Goal: Task Accomplishment & Management: Complete application form

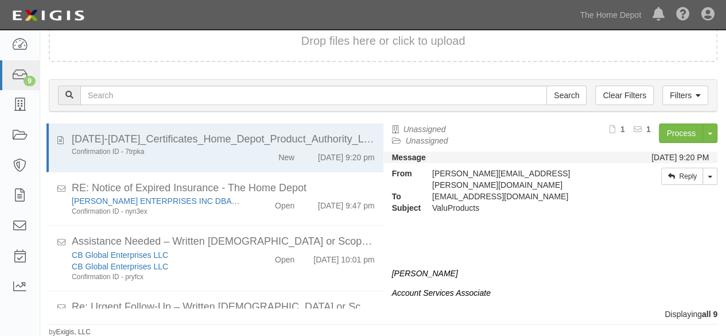
scroll to position [345, 0]
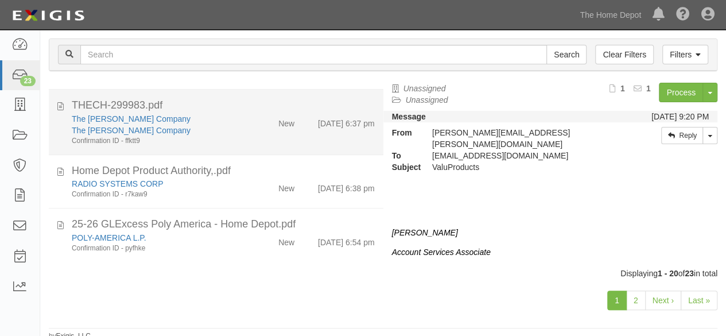
scroll to position [88, 0]
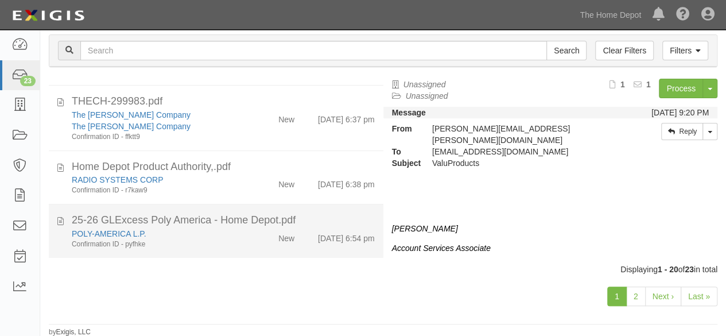
drag, startPoint x: 217, startPoint y: 237, endPoint x: 262, endPoint y: 216, distance: 49.8
click at [219, 235] on div "POLY-AMERICA L.P." at bounding box center [156, 233] width 169 height 11
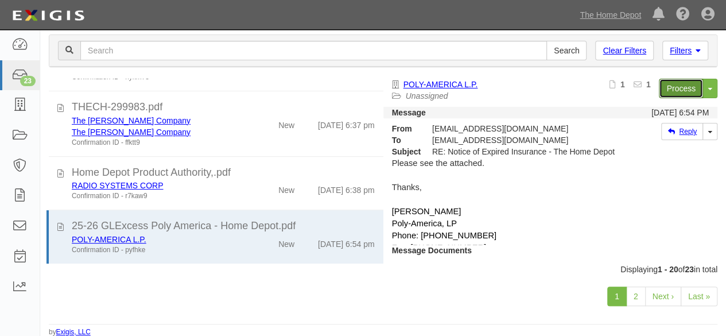
click at [666, 91] on link "Process" at bounding box center [680, 88] width 44 height 19
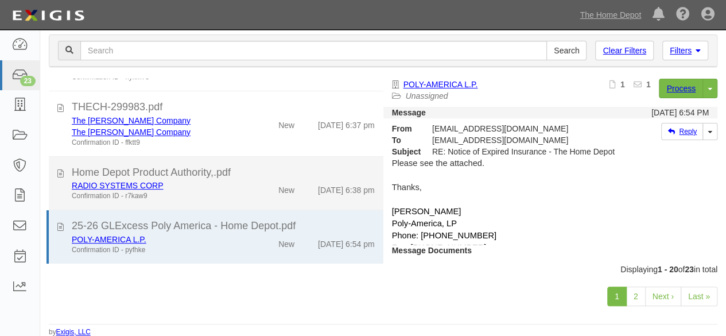
drag, startPoint x: 250, startPoint y: 186, endPoint x: 257, endPoint y: 180, distance: 9.7
click at [250, 186] on div "New" at bounding box center [275, 188] width 53 height 16
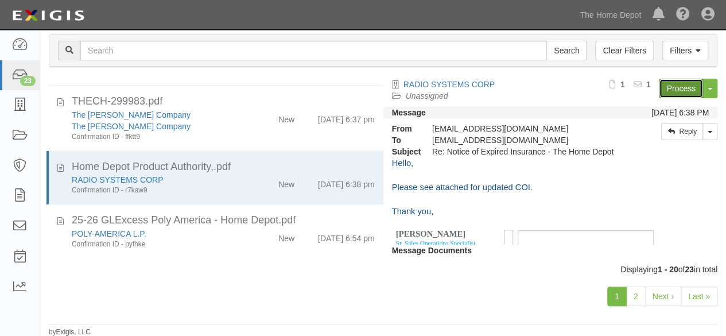
click at [663, 88] on link "Process" at bounding box center [680, 88] width 44 height 19
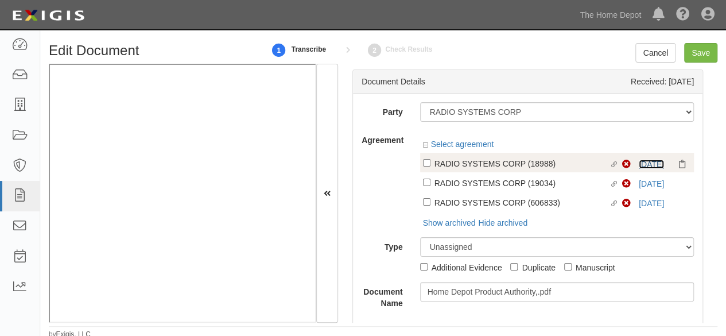
click at [639, 165] on link "10/1/25" at bounding box center [650, 163] width 25 height 9
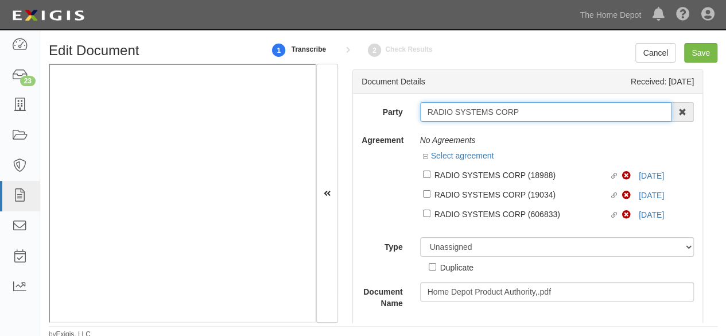
click at [525, 107] on input "RADIO SYSTEMS CORP" at bounding box center [546, 111] width 252 height 19
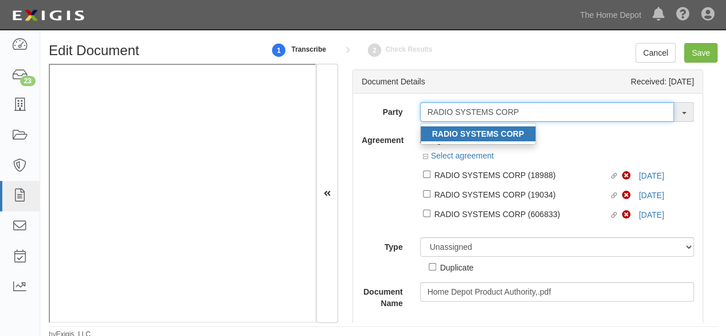
type input "RADIO SYSTEMS CORP"
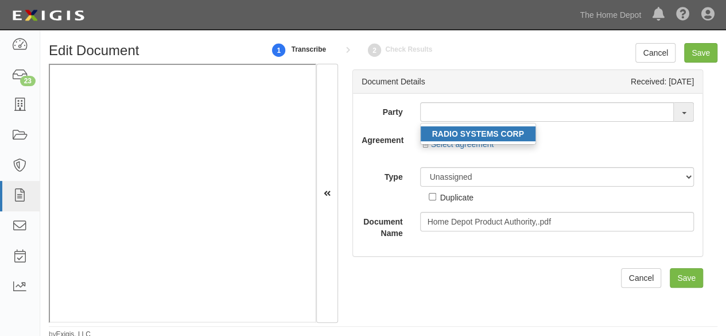
click at [459, 134] on strong "RADIO SYSTEMS CORP" at bounding box center [478, 133] width 92 height 9
type input "RADIO SYSTEMS CORP"
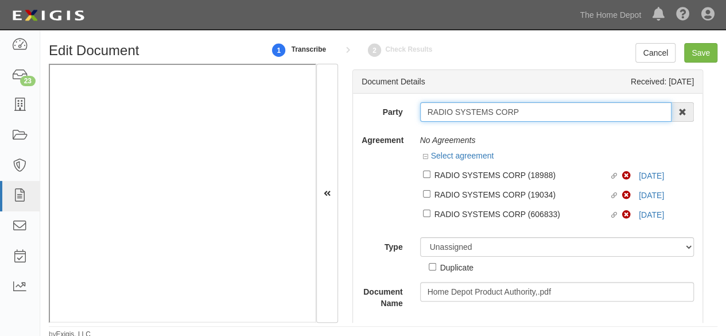
click at [462, 107] on input "RADIO SYSTEMS CORP" at bounding box center [546, 111] width 252 height 19
paste input "RADIO SYSTEMS CORP"
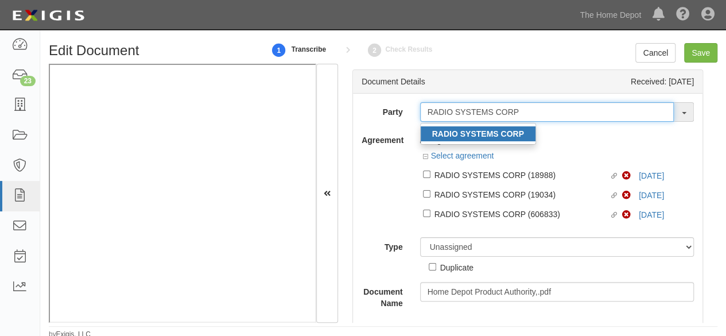
type input "RADIO SYSTEMS CORP"
drag, startPoint x: 517, startPoint y: 123, endPoint x: 499, endPoint y: 136, distance: 22.6
click at [517, 123] on ul "RADIO SYSTEMS CORP" at bounding box center [478, 134] width 116 height 22
click at [514, 129] on div "Party RADIO SYSTEMS CORP RADIO SYSTEMS CORP 1000576868 Ontario Inc. 10 STRAWBER…" at bounding box center [527, 205] width 332 height 206
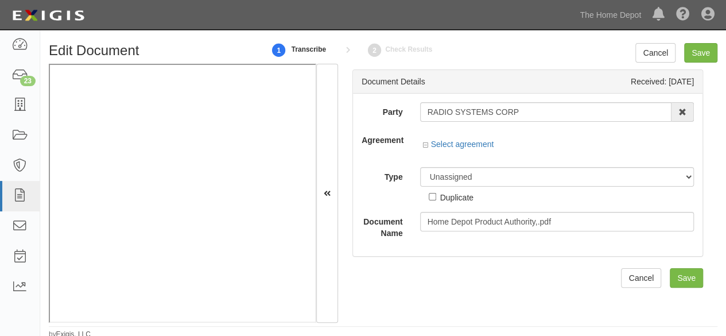
click at [499, 136] on div at bounding box center [557, 134] width 274 height 8
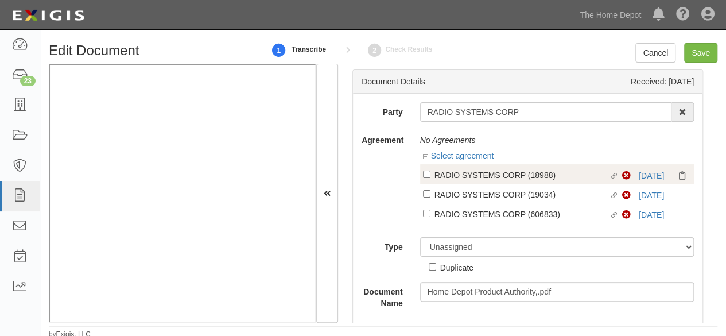
click at [494, 177] on div "RADIO SYSTEMS CORP (18988)" at bounding box center [521, 174] width 175 height 13
click at [430, 177] on input "Linked agreement RADIO SYSTEMS CORP (18988) Linked agreement" at bounding box center [426, 173] width 7 height 7
checkbox input "true"
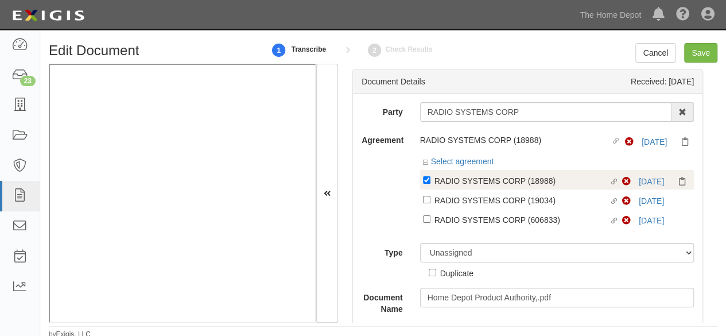
click at [642, 186] on div "Non-Compliant 10/1/25" at bounding box center [656, 180] width 69 height 11
click at [643, 181] on link "10/1/25" at bounding box center [650, 181] width 25 height 9
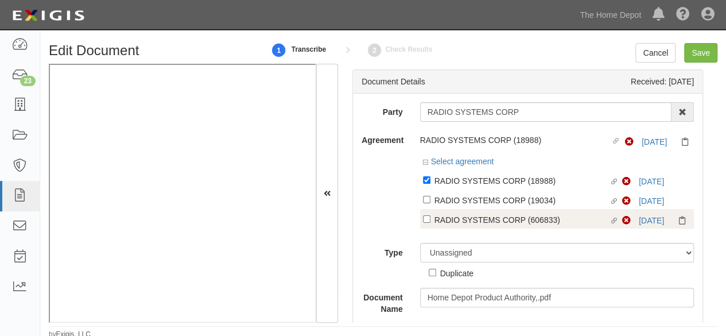
drag, startPoint x: 461, startPoint y: 197, endPoint x: 449, endPoint y: 219, distance: 24.9
click at [461, 198] on div "RADIO SYSTEMS CORP (19034)" at bounding box center [521, 199] width 175 height 13
click at [430, 198] on input "Linked agreement RADIO SYSTEMS CORP (19034) Linked agreement" at bounding box center [426, 199] width 7 height 7
checkbox input "true"
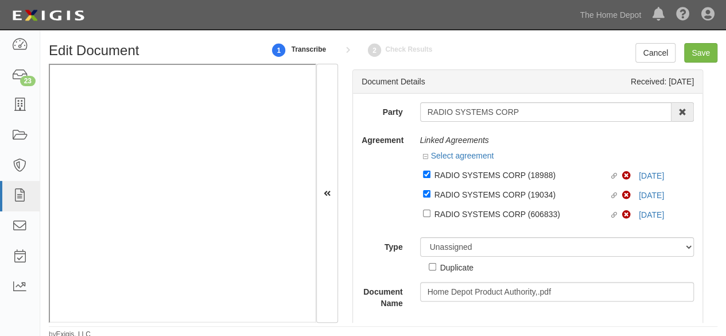
drag, startPoint x: 452, startPoint y: 213, endPoint x: 454, endPoint y: 228, distance: 15.0
click at [453, 213] on div "RADIO SYSTEMS CORP (606833)" at bounding box center [521, 213] width 175 height 13
click at [430, 213] on input "Linked agreement RADIO SYSTEMS CORP (606833) Linked agreement" at bounding box center [426, 212] width 7 height 7
checkbox input "true"
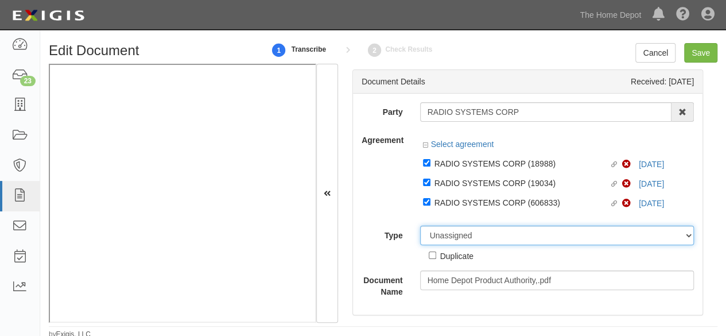
click at [446, 237] on select "Unassigned Binder Cancellation Notice Certificate Contract Endorsement Insuranc…" at bounding box center [557, 234] width 274 height 19
select select "CertificateDetail"
click at [420, 225] on select "Unassigned Binder Cancellation Notice Certificate Contract Endorsement Insuranc…" at bounding box center [557, 234] width 274 height 19
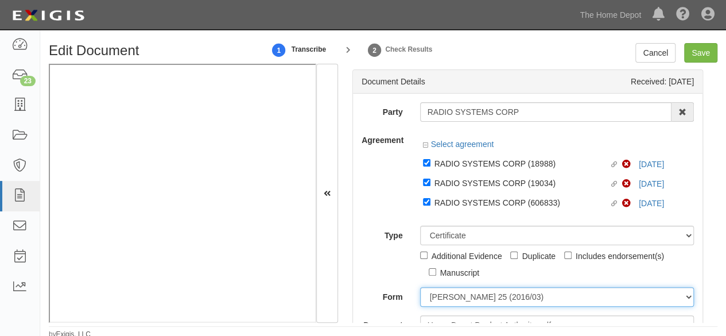
drag, startPoint x: 455, startPoint y: 295, endPoint x: 459, endPoint y: 287, distance: 8.2
click at [455, 295] on select "ACORD 25 (2016/03) ACORD 101 ACORD 855 NY (2014/05) General" at bounding box center [557, 296] width 274 height 19
select select "GeneralFormDetail"
click at [420, 287] on select "ACORD 25 (2016/03) ACORD 101 ACORD 855 NY (2014/05) General" at bounding box center [557, 296] width 274 height 19
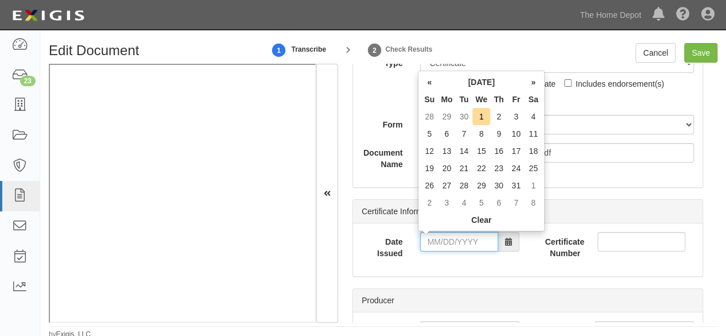
click at [446, 238] on input "Date Issued" at bounding box center [459, 241] width 78 height 19
drag, startPoint x: 429, startPoint y: 83, endPoint x: 439, endPoint y: 99, distance: 19.1
click at [429, 83] on th "«" at bounding box center [428, 81] width 17 height 17
click at [533, 167] on td "27" at bounding box center [532, 167] width 17 height 17
type input "09/27/2025"
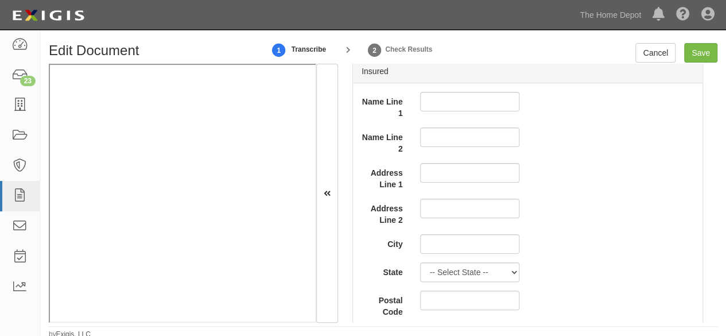
scroll to position [918, 0]
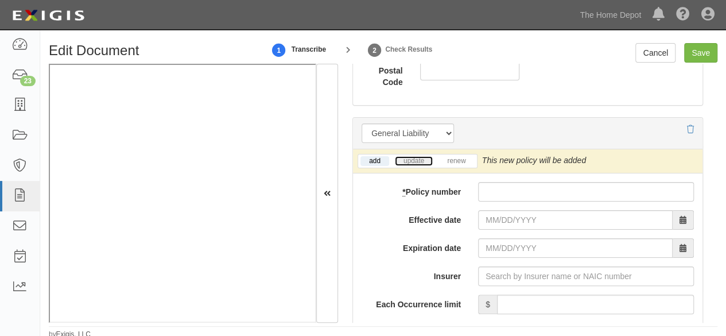
drag, startPoint x: 406, startPoint y: 158, endPoint x: 302, endPoint y: 214, distance: 118.3
click at [406, 158] on link "update" at bounding box center [414, 161] width 38 height 10
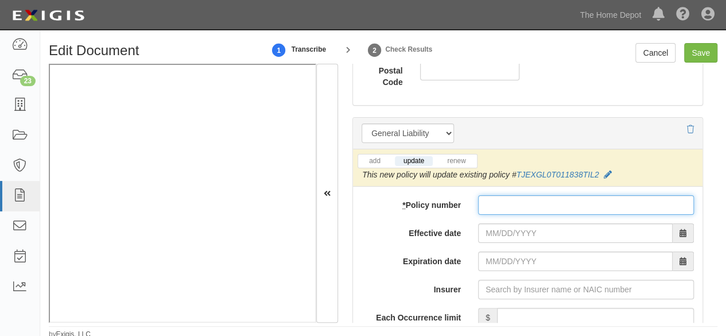
drag, startPoint x: 530, startPoint y: 207, endPoint x: 512, endPoint y: 217, distance: 21.1
click at [530, 206] on input "* Policy number" at bounding box center [586, 204] width 216 height 19
paste input "TJEXGL0T011838TIL2"
type input "TJEXGL0T011838TIL2"
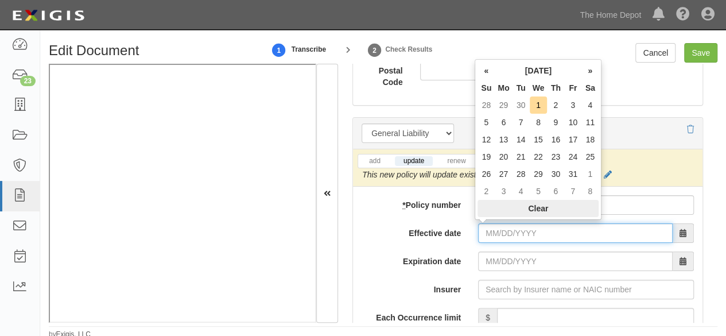
drag, startPoint x: 492, startPoint y: 224, endPoint x: 489, endPoint y: 214, distance: 10.6
click at [492, 224] on input "Effective date" at bounding box center [575, 232] width 194 height 19
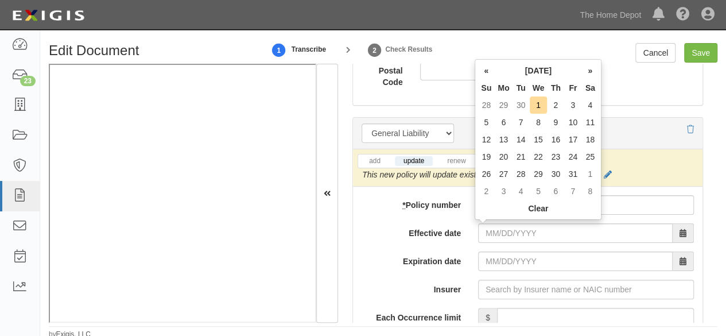
click at [533, 102] on td "1" at bounding box center [538, 104] width 18 height 17
type input "10/01/2025"
type input "10/01/2026"
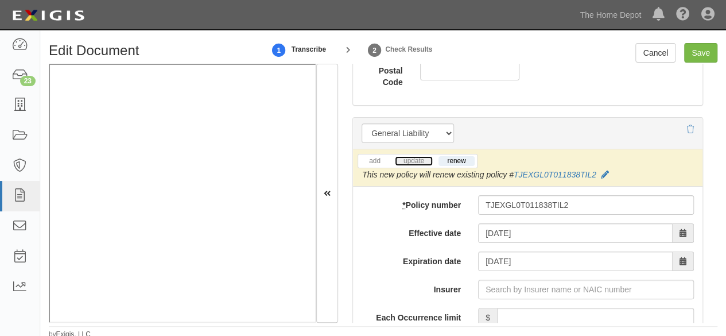
click at [408, 157] on link "update" at bounding box center [414, 161] width 38 height 10
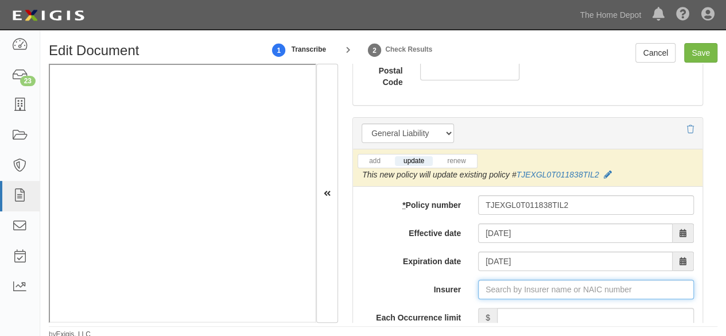
click at [490, 284] on input "Insurer" at bounding box center [586, 288] width 216 height 19
paste input "25674"
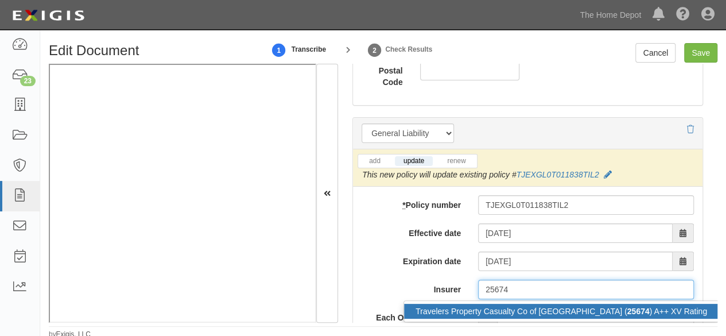
click at [493, 306] on div "Travelers Property Casualty Co of Amer ( 25674 ) A++ XV Rating" at bounding box center [561, 310] width 314 height 15
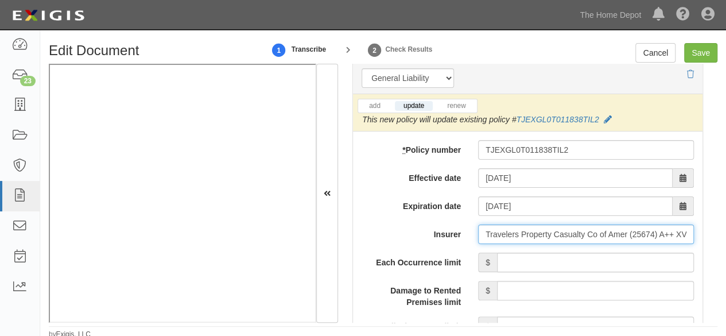
scroll to position [1032, 0]
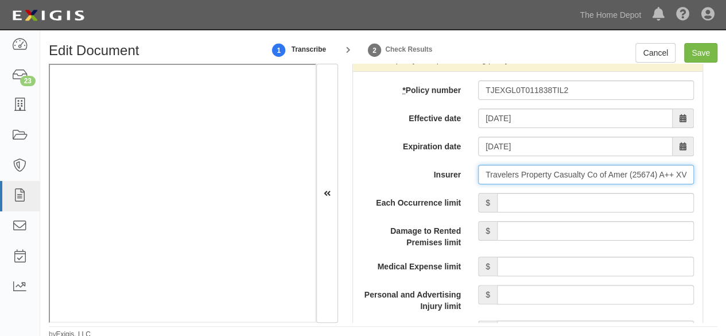
type input "Travelers Property Casualty Co of Amer (25674) A++ XV Rating"
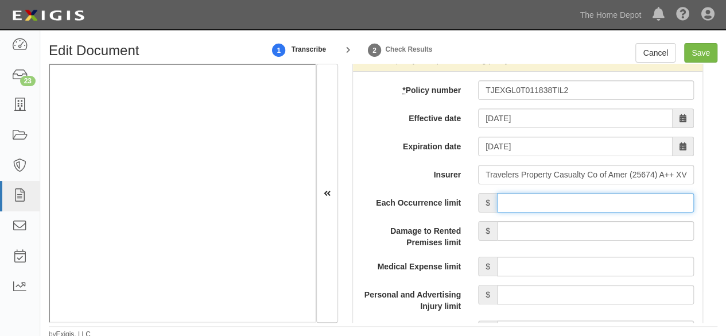
click at [553, 194] on input "Each Occurrence limit" at bounding box center [595, 202] width 197 height 19
type input "2,000,000"
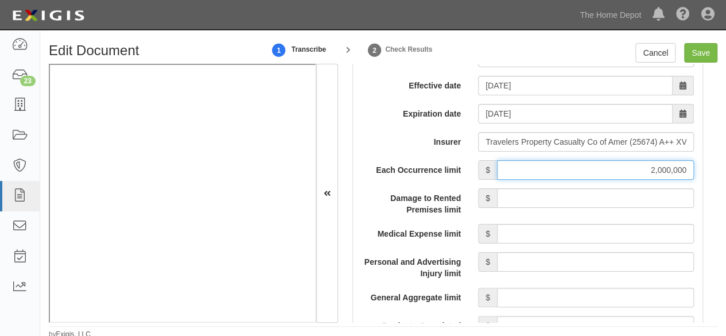
scroll to position [1147, 0]
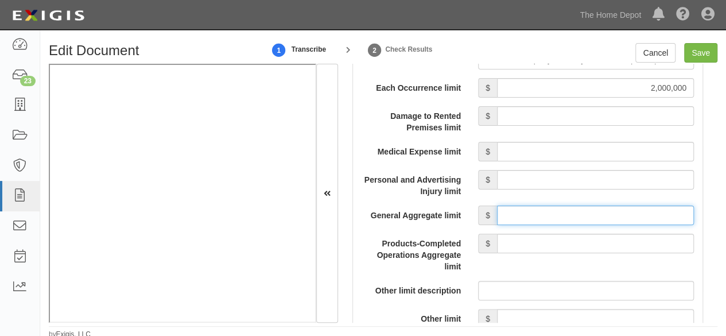
click at [541, 214] on input "General Aggregate limit" at bounding box center [595, 214] width 197 height 19
type input "4,000,000"
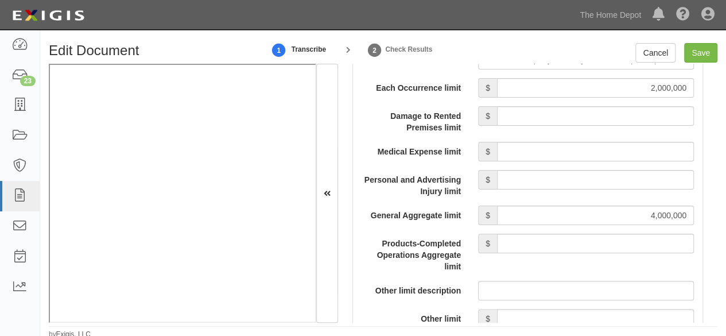
click at [562, 240] on input "Products-Completed Operations Aggregate limit" at bounding box center [595, 242] width 197 height 19
type input "4,000,000"
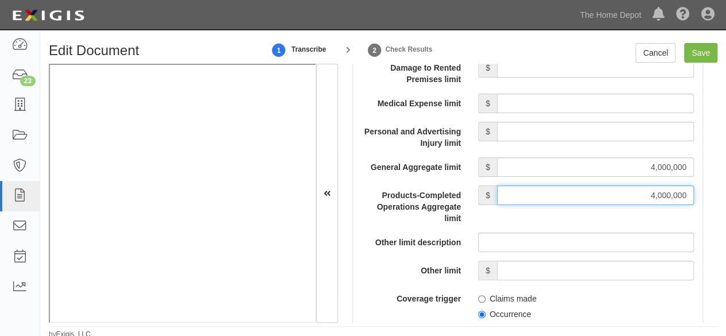
scroll to position [1262, 0]
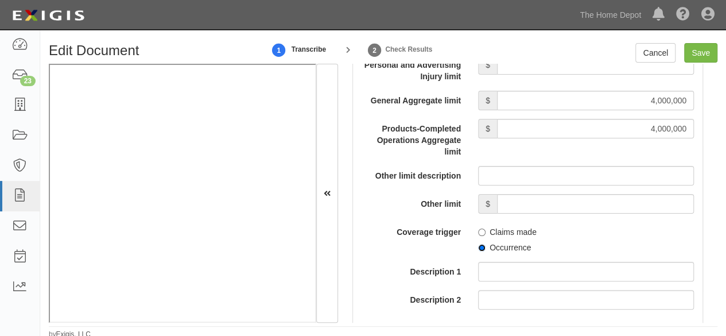
drag, startPoint x: 477, startPoint y: 245, endPoint x: 484, endPoint y: 241, distance: 8.0
click at [479, 244] on input "Occurrence" at bounding box center [481, 247] width 7 height 7
radio input "true"
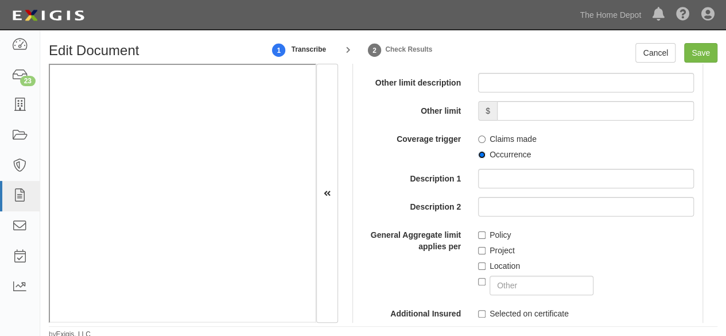
scroll to position [1376, 0]
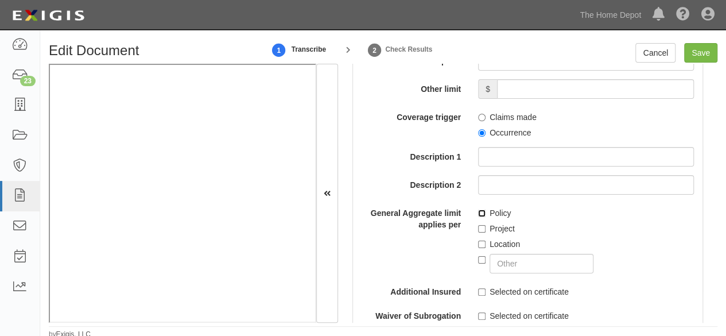
click at [478, 209] on input "Policy" at bounding box center [481, 212] width 7 height 7
checkbox input "true"
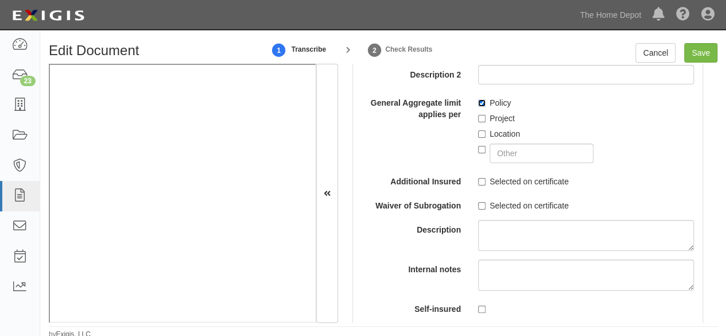
scroll to position [1491, 0]
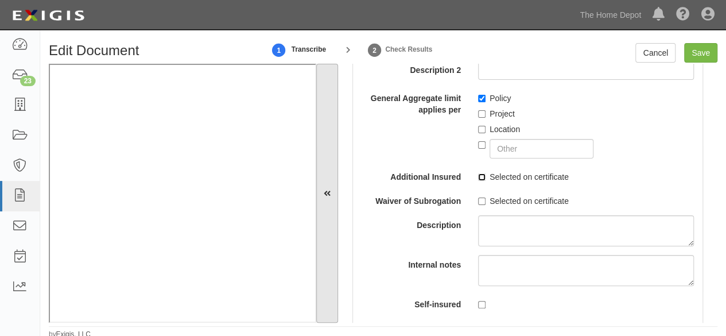
drag, startPoint x: 477, startPoint y: 177, endPoint x: 324, endPoint y: 220, distance: 158.9
click at [474, 180] on div "Each Occurrence limit $ 2,000,000 Damage to Rented Premises limit $ Medical Exp…" at bounding box center [527, 23] width 332 height 579
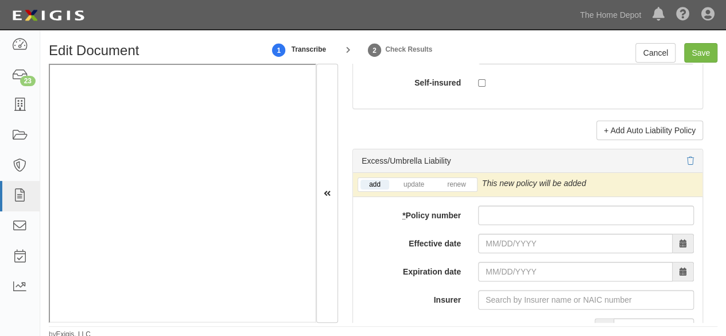
scroll to position [2466, 0]
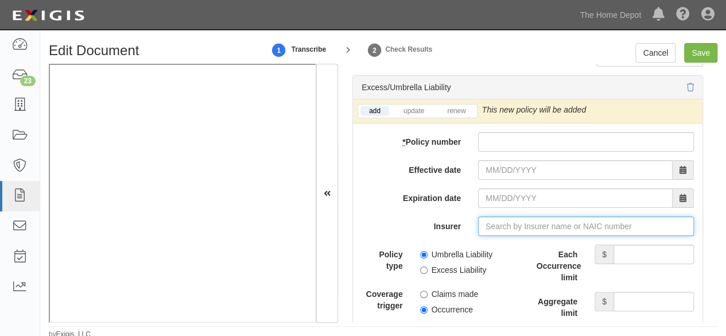
click at [510, 219] on input "Insurer" at bounding box center [586, 225] width 216 height 19
paste input "25674"
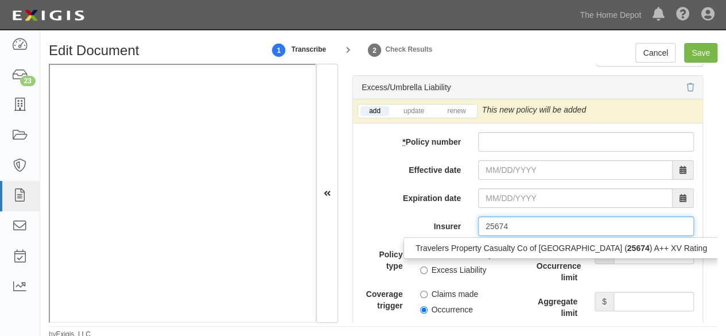
drag, startPoint x: 493, startPoint y: 243, endPoint x: 500, endPoint y: 243, distance: 6.9
click at [493, 243] on div "Travelers Property Casualty Co of Amer ( 25674 ) A++ XV Rating" at bounding box center [561, 247] width 314 height 15
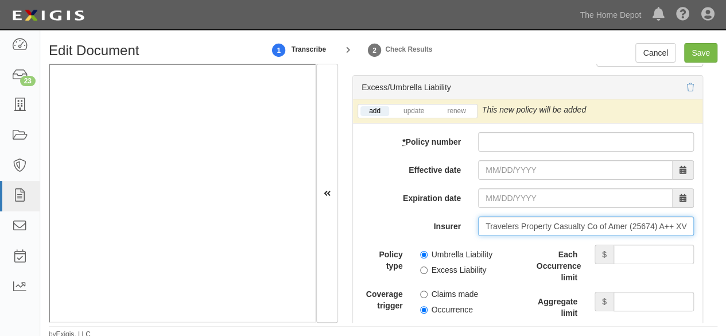
type input "Travelers Property Casualty Co of Amer (25674) A++ XV Rating"
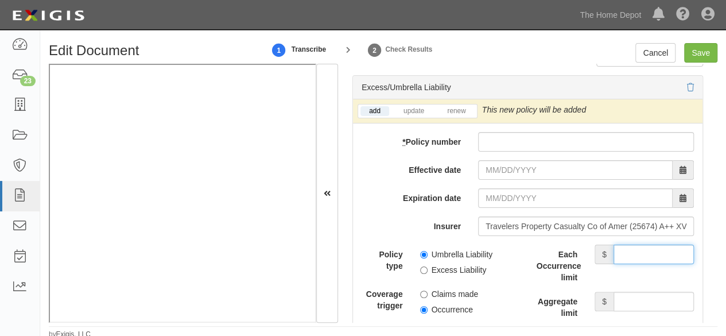
click at [633, 246] on input "Each Occurrence limit" at bounding box center [653, 253] width 80 height 19
type input "10,000,000"
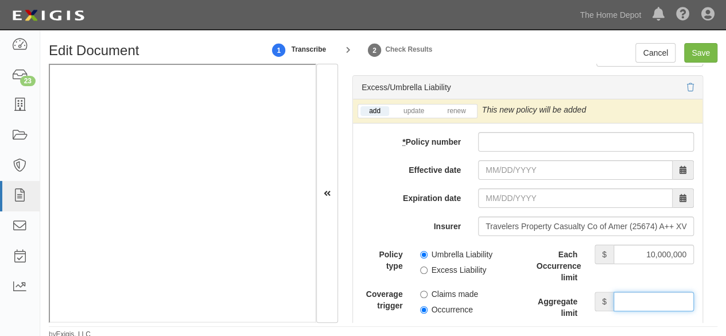
click at [630, 297] on input "Aggregate limit" at bounding box center [653, 300] width 80 height 19
type input "10,000,000"
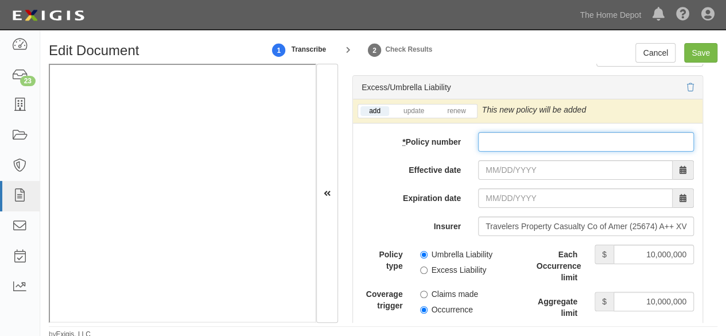
drag, startPoint x: 509, startPoint y: 135, endPoint x: 501, endPoint y: 145, distance: 13.1
click at [509, 136] on input "* Policy number" at bounding box center [586, 141] width 216 height 19
paste input "UB1X0521472551K"
type input "UB1X0521472551K"
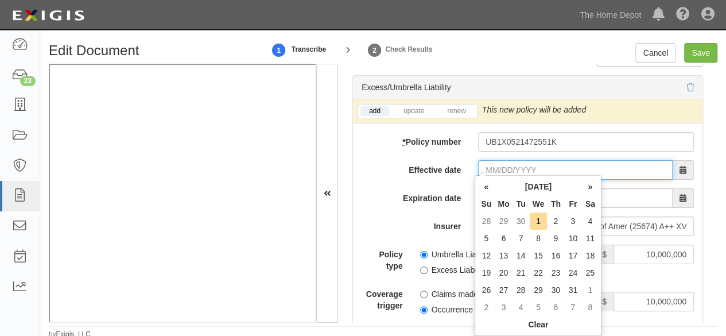
drag, startPoint x: 490, startPoint y: 169, endPoint x: 500, endPoint y: 167, distance: 9.9
click at [490, 169] on input "Effective date" at bounding box center [575, 169] width 194 height 19
click at [528, 223] on td "30" at bounding box center [520, 220] width 17 height 17
type input "09/30/2025"
type input "09/30/2026"
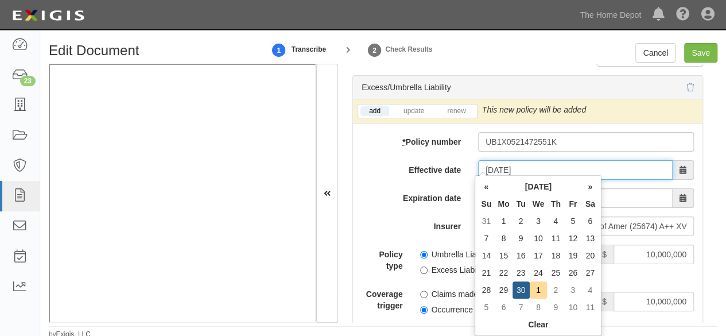
click at [510, 160] on input "09/30/2025" at bounding box center [575, 169] width 194 height 19
click at [533, 288] on td "1" at bounding box center [538, 289] width 18 height 17
type input "10/01/2025"
type input "10/01/2026"
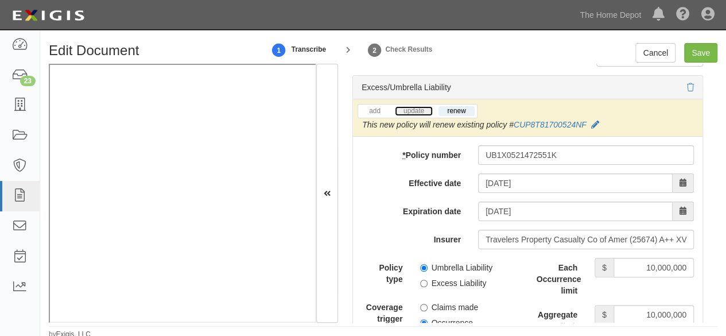
click at [410, 106] on link "update" at bounding box center [414, 111] width 38 height 10
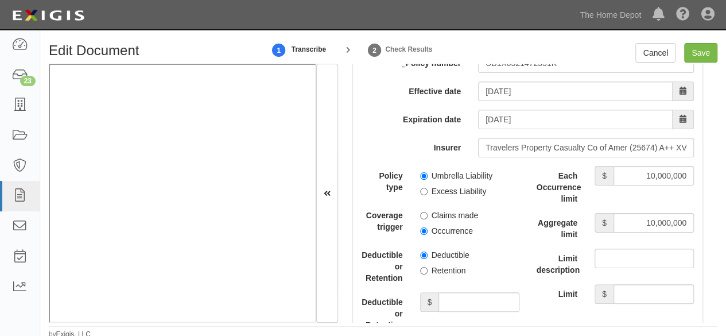
scroll to position [2581, 0]
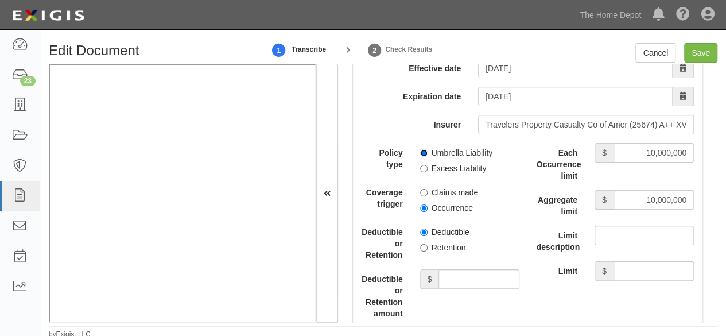
drag, startPoint x: 420, startPoint y: 147, endPoint x: 434, endPoint y: 189, distance: 44.1
click at [420, 149] on input "Umbrella Liability" at bounding box center [423, 152] width 7 height 7
radio input "true"
click at [423, 204] on input "Occurrence" at bounding box center [423, 207] width 7 height 7
radio input "true"
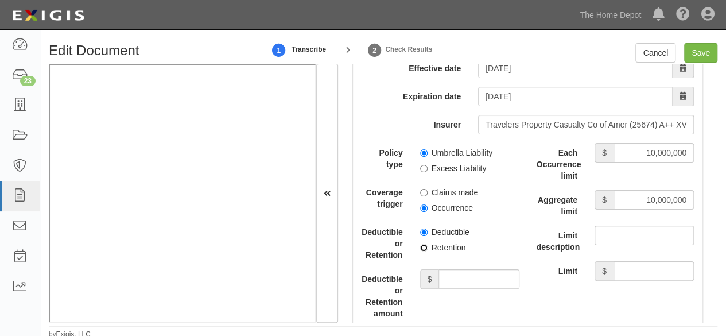
drag, startPoint x: 420, startPoint y: 241, endPoint x: 434, endPoint y: 251, distance: 17.3
click at [422, 244] on input "Retention" at bounding box center [423, 247] width 7 height 7
radio input "true"
drag, startPoint x: 448, startPoint y: 270, endPoint x: 448, endPoint y: 263, distance: 6.9
click at [448, 270] on input "Deductible or Retention amount" at bounding box center [478, 278] width 80 height 19
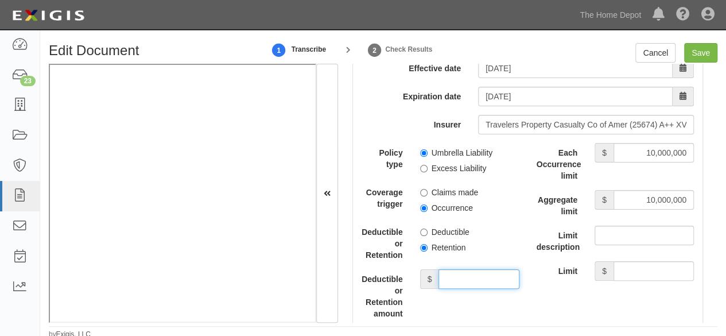
type input "10,000"
drag, startPoint x: 701, startPoint y: 52, endPoint x: 677, endPoint y: 73, distance: 32.5
click at [699, 55] on input "Save" at bounding box center [700, 52] width 33 height 19
type input "2000000"
type input "4000000"
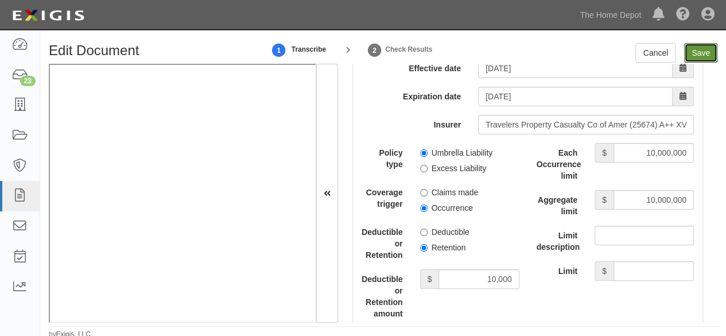
type input "4000000"
type input "10000"
type input "10000000"
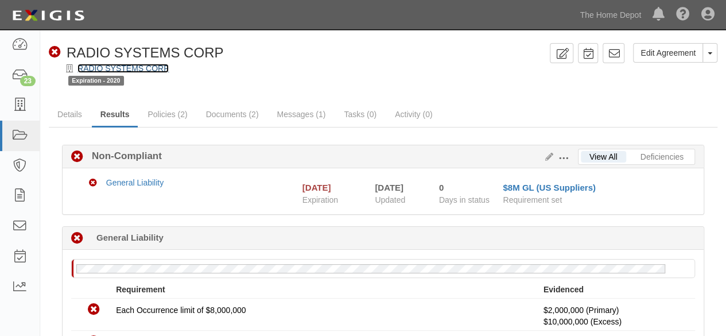
click at [150, 69] on link "RADIO SYSTEMS CORP" at bounding box center [122, 68] width 91 height 9
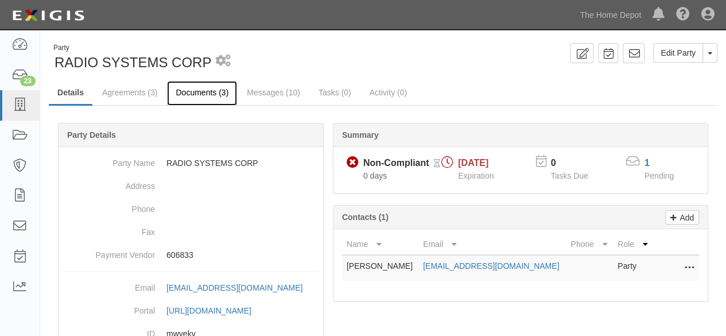
click at [197, 92] on link "Documents (3)" at bounding box center [202, 93] width 70 height 25
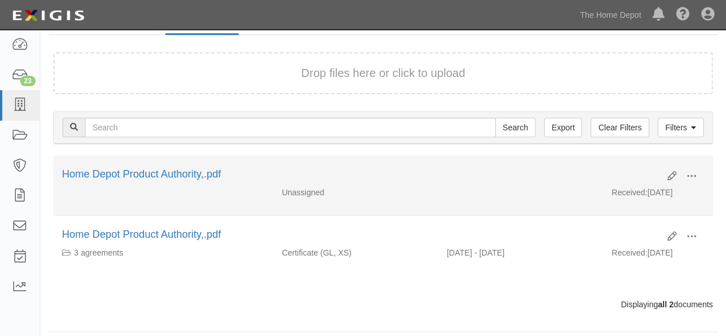
scroll to position [77, 0]
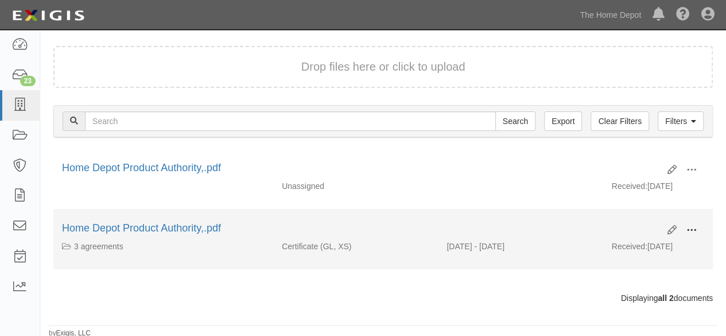
click at [693, 230] on span at bounding box center [691, 230] width 10 height 10
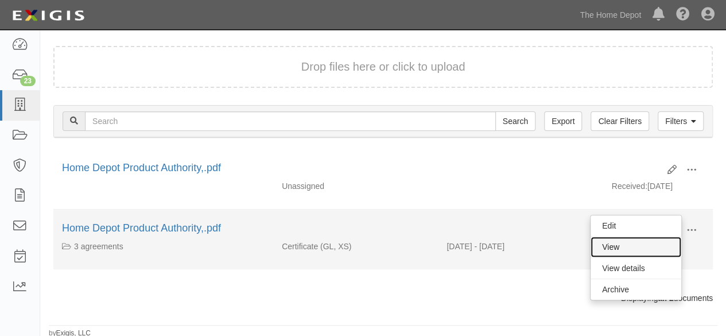
click at [652, 243] on link "View" at bounding box center [635, 246] width 91 height 21
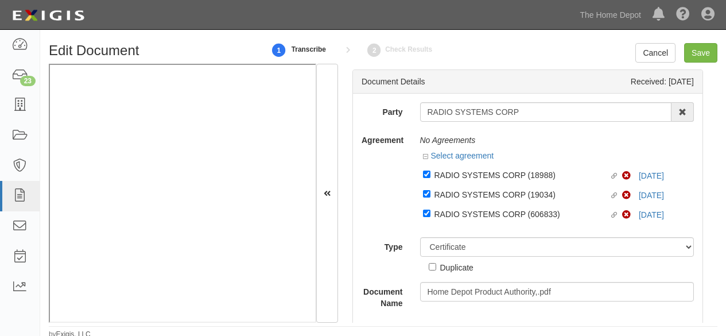
select select "CertificateDetail"
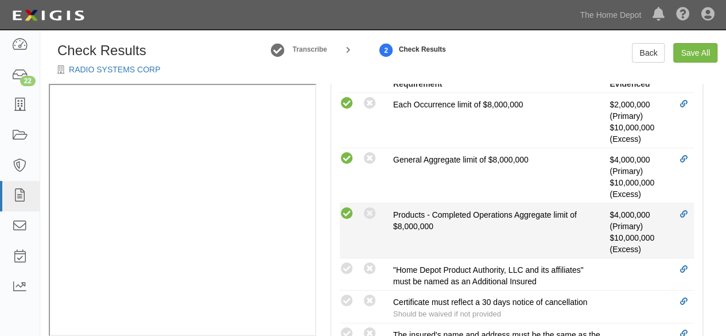
scroll to position [516, 0]
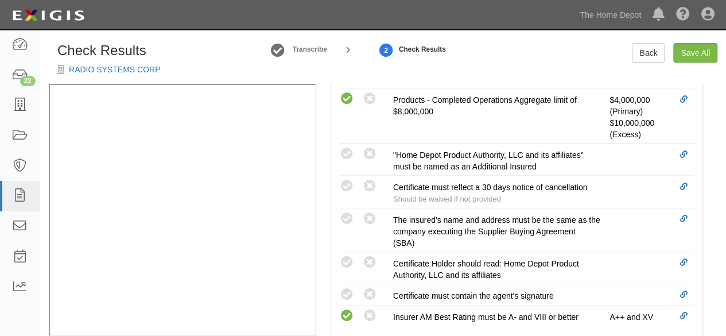
drag, startPoint x: 344, startPoint y: 216, endPoint x: 318, endPoint y: 227, distance: 28.0
click at [344, 217] on icon at bounding box center [347, 219] width 14 height 14
radio input "true"
click at [349, 289] on icon at bounding box center [347, 294] width 14 height 14
radio input "true"
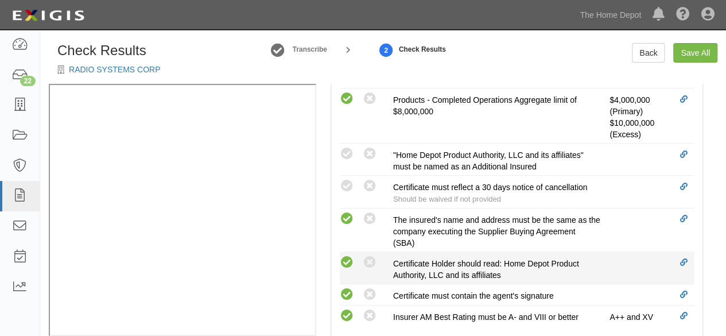
click at [345, 258] on icon at bounding box center [347, 262] width 14 height 14
radio input "true"
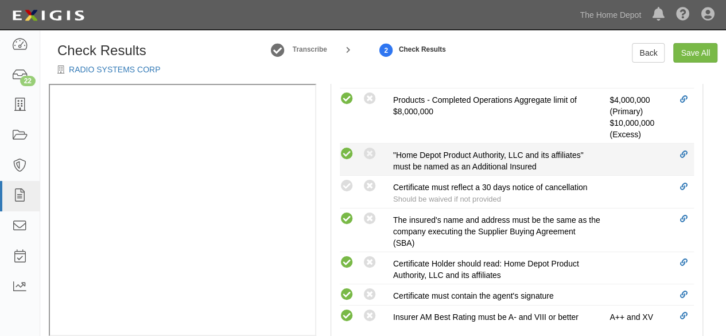
click at [348, 147] on icon at bounding box center [347, 154] width 14 height 14
radio input "true"
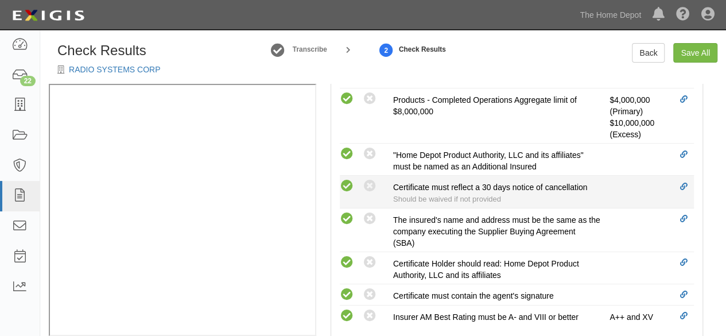
click at [349, 180] on icon at bounding box center [347, 186] width 14 height 14
radio input "true"
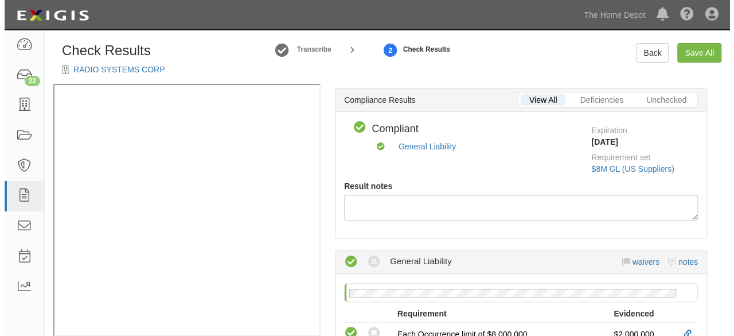
scroll to position [0, 0]
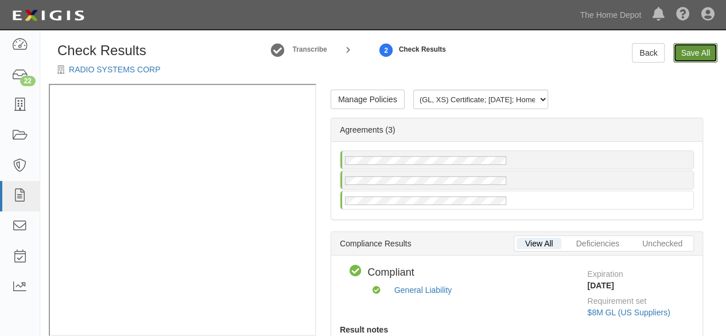
click at [693, 57] on link "Save All" at bounding box center [695, 52] width 44 height 19
radio input "false"
radio input "true"
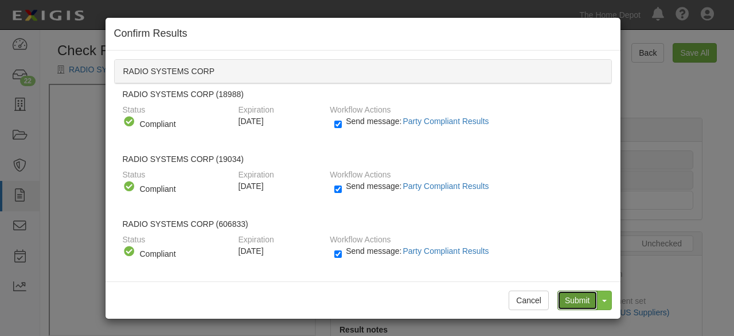
click at [580, 297] on input "Submit" at bounding box center [577, 299] width 40 height 19
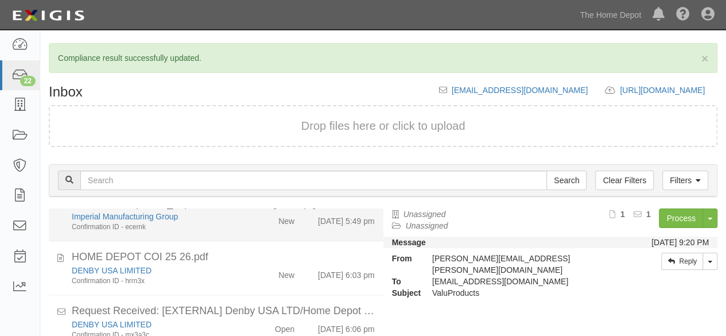
scroll to position [631, 0]
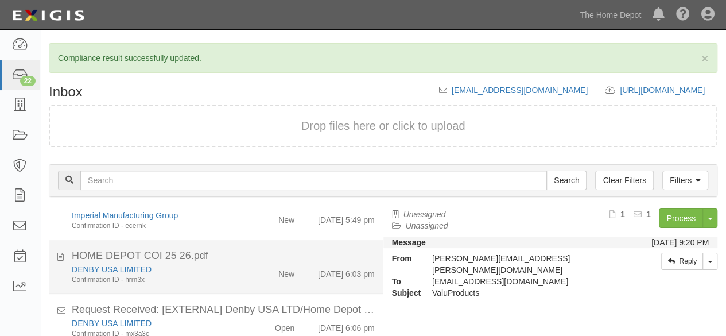
click at [249, 279] on div "New" at bounding box center [275, 271] width 53 height 16
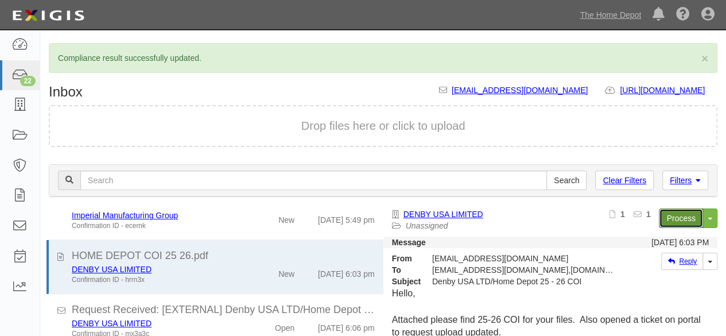
click at [669, 219] on link "Process" at bounding box center [680, 217] width 44 height 19
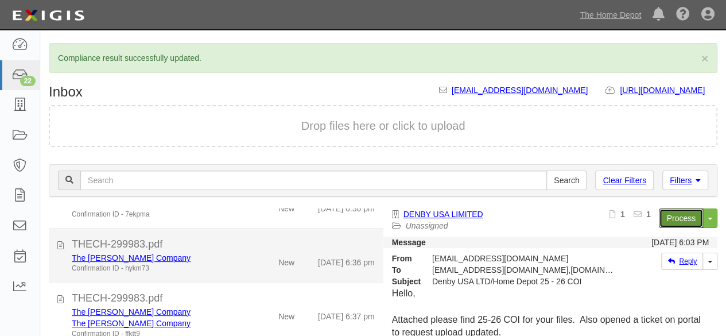
scroll to position [860, 0]
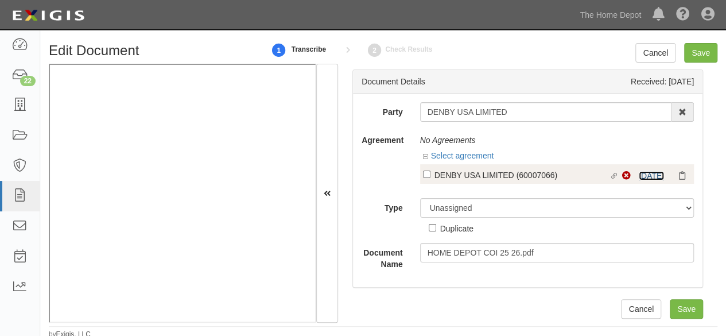
click at [638, 177] on link "[DATE]" at bounding box center [650, 175] width 25 height 9
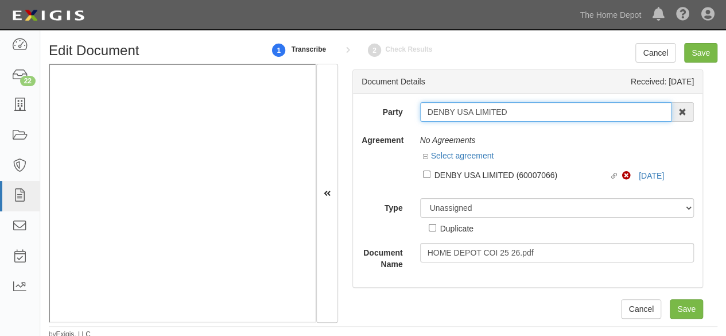
click at [456, 111] on input "DENBY USA LIMITED" at bounding box center [546, 111] width 252 height 19
paste input "DENBY USA LIMITED"
type input "DENBY USA LIMITED"
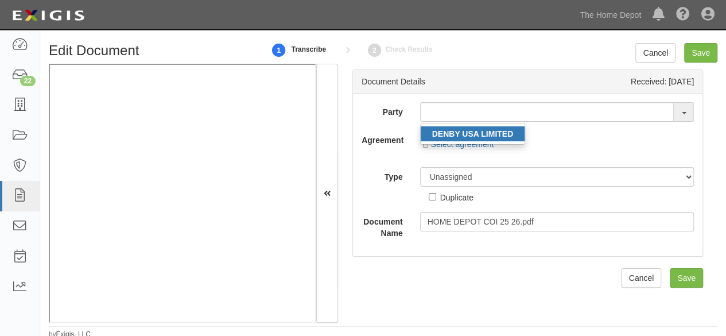
click at [477, 136] on strong "DENBY USA LIMITED" at bounding box center [472, 133] width 81 height 9
type input "DENBY USA LIMITED"
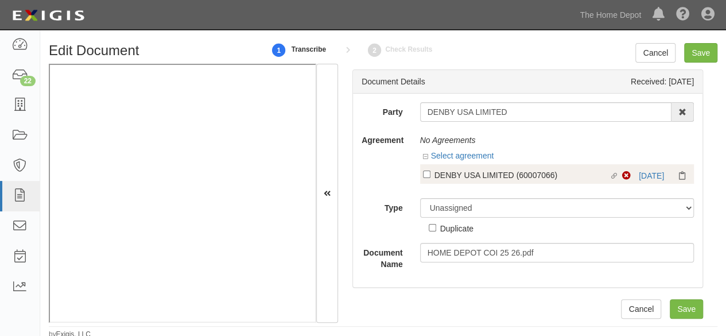
click at [451, 178] on div "DENBY USA LIMITED (60007066)" at bounding box center [521, 174] width 175 height 13
click at [430, 178] on input "Linked agreement DENBY USA LIMITED (60007066) Linked agreement" at bounding box center [426, 173] width 7 height 7
checkbox input "true"
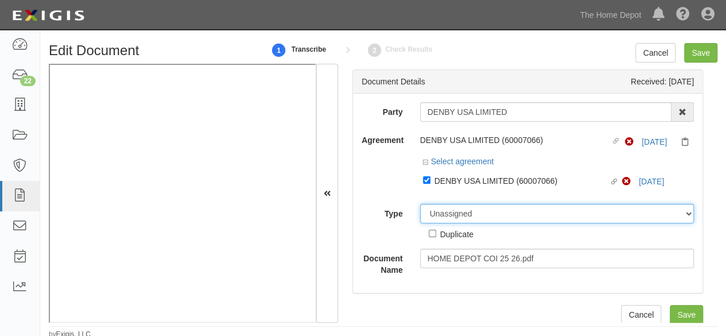
click at [446, 213] on select "Unassigned Binder Cancellation Notice Certificate Contract Endorsement Insuranc…" at bounding box center [557, 213] width 274 height 19
select select "CertificateDetail"
click at [420, 204] on select "Unassigned Binder Cancellation Notice Certificate Contract Endorsement Insuranc…" at bounding box center [557, 213] width 274 height 19
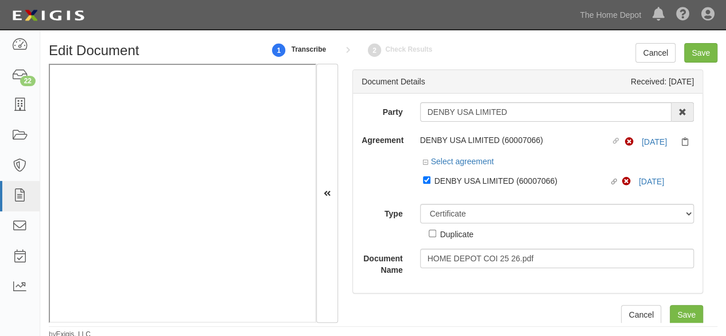
click at [0, 0] on select "ACORD 25 (2016/03) ACORD 101 ACORD 855 NY (2014/05) General" at bounding box center [0, 0] width 0 height 0
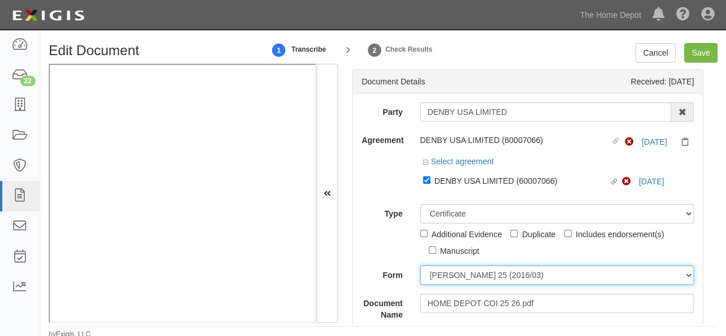
select select "GeneralFormDetail"
click at [420, 265] on select "ACORD 25 (2016/03) ACORD 101 ACORD 855 NY (2014/05) General" at bounding box center [557, 274] width 274 height 19
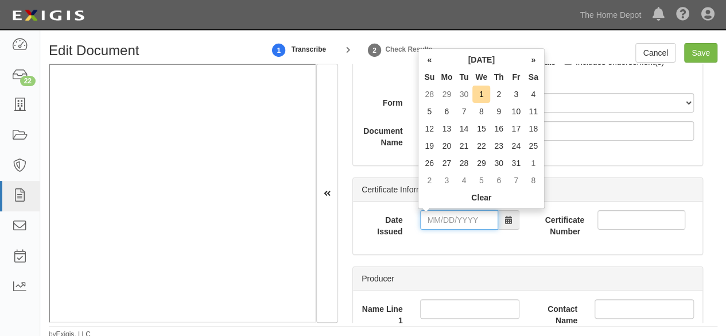
click at [430, 220] on input "Date Issued" at bounding box center [459, 219] width 78 height 19
drag, startPoint x: 428, startPoint y: 66, endPoint x: 434, endPoint y: 73, distance: 9.3
click at [428, 66] on th "«" at bounding box center [428, 59] width 17 height 17
click at [446, 161] on td "29" at bounding box center [446, 162] width 17 height 17
type input "09/29/2025"
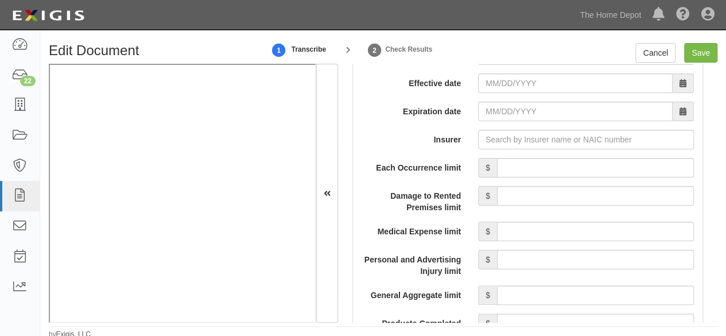
scroll to position [975, 0]
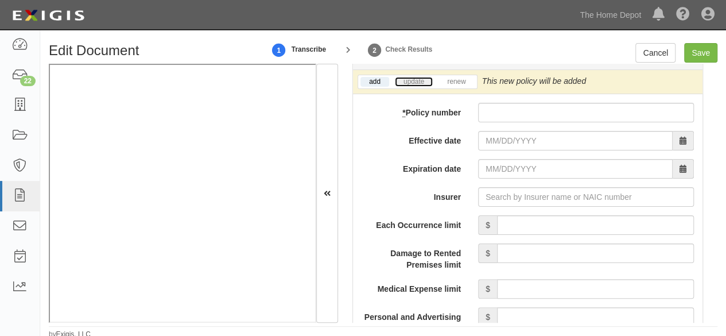
click at [413, 81] on link "update" at bounding box center [414, 82] width 38 height 10
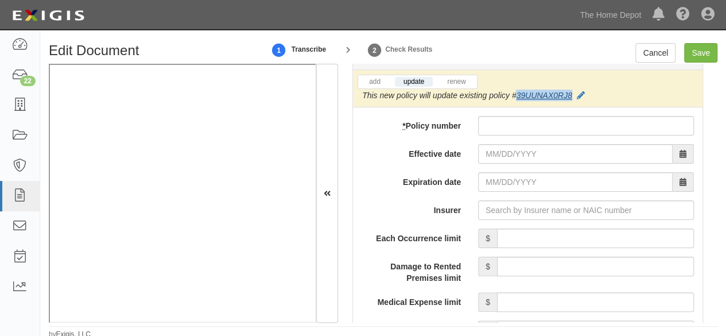
drag, startPoint x: 573, startPoint y: 92, endPoint x: 516, endPoint y: 93, distance: 57.4
click at [516, 93] on div "This new policy will update existing policy # 39UUNAX0RJ8" at bounding box center [473, 94] width 223 height 11
copy link "39UUNAX0RJ8"
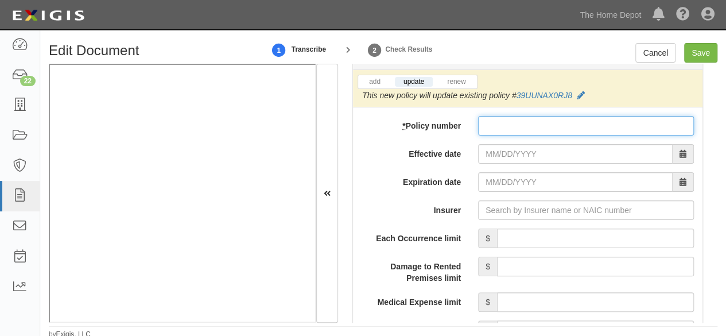
click at [491, 124] on input "* Policy number" at bounding box center [586, 125] width 216 height 19
paste input "39UUNAX0RJ8"
type input "39UUNAX0RJ8"
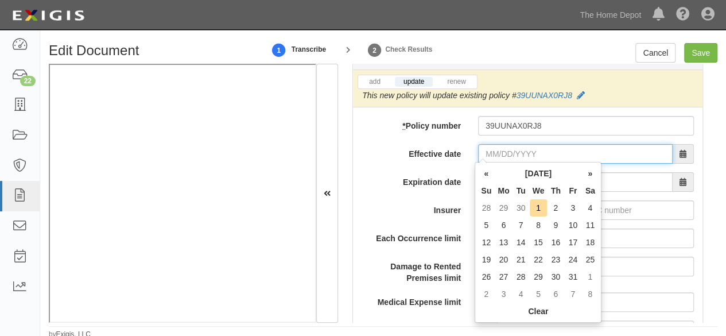
drag, startPoint x: 490, startPoint y: 155, endPoint x: 510, endPoint y: 157, distance: 19.6
click at [490, 155] on input "Effective date" at bounding box center [575, 153] width 194 height 19
click at [543, 208] on td "1" at bounding box center [538, 207] width 18 height 17
type input "10/01/2025"
type input "10/01/2026"
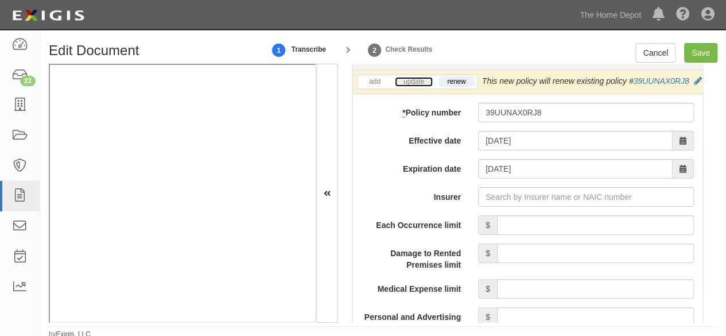
click at [415, 77] on link "update" at bounding box center [414, 82] width 38 height 10
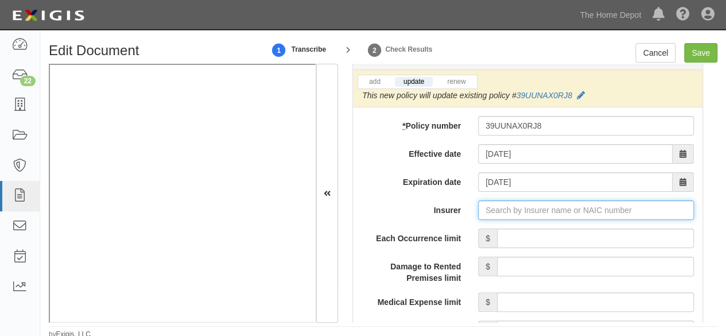
click at [494, 205] on input "Insurer" at bounding box center [586, 209] width 216 height 19
type input "21st Century Advantage Insurance Company (25232) NR Rating"
type input "2"
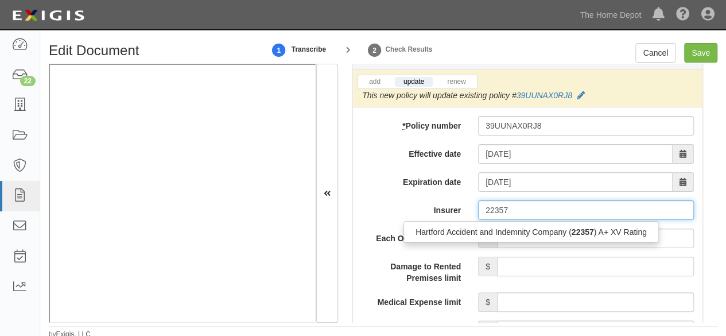
drag, startPoint x: 481, startPoint y: 232, endPoint x: 476, endPoint y: 228, distance: 6.1
click at [481, 232] on div "Hartford Accident and Indemnity Company ( 22357 ) A+ XV Rating" at bounding box center [531, 231] width 254 height 15
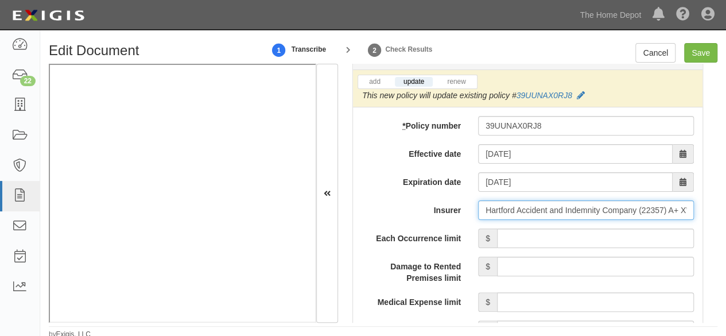
type input "Hartford Accident and Indemnity Company (22357) A+ XV Rating"
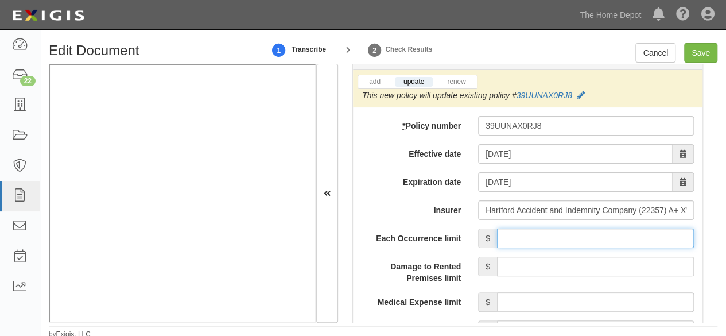
click at [570, 230] on input "Each Occurrence limit" at bounding box center [595, 237] width 197 height 19
type input "1,000,000"
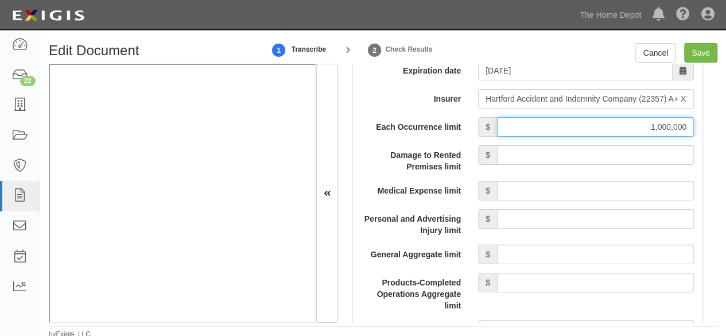
scroll to position [1090, 0]
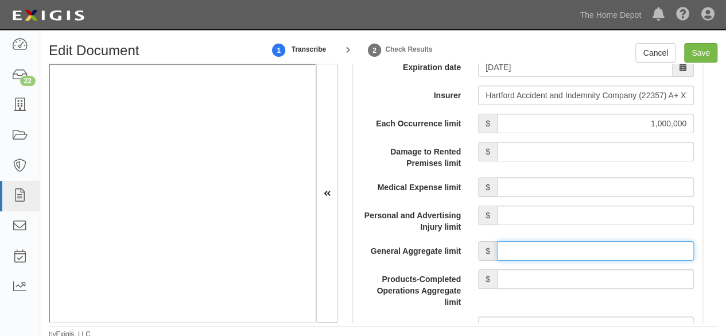
click at [545, 248] on input "General Aggregate limit" at bounding box center [595, 250] width 197 height 19
type input "2,000,000"
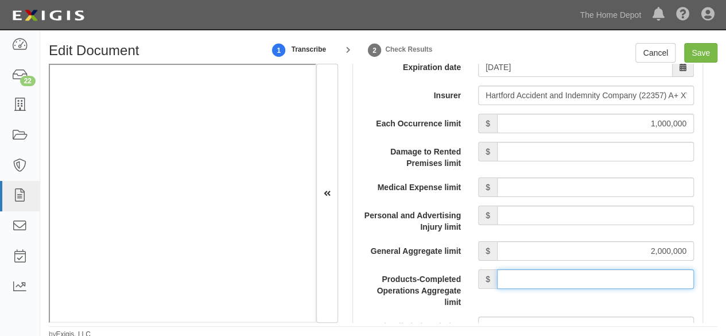
click at [564, 278] on input "Products-Completed Operations Aggregate limit" at bounding box center [595, 278] width 197 height 19
type input "2,000,000"
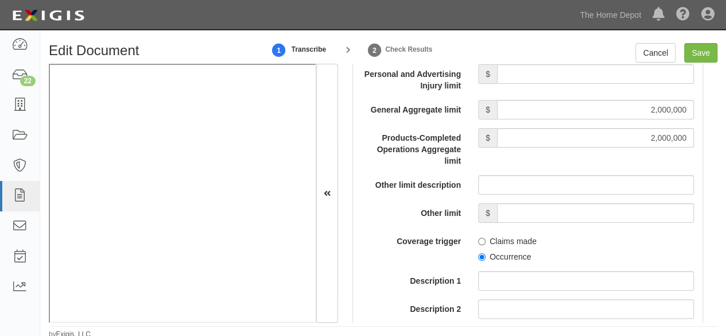
scroll to position [1262, 0]
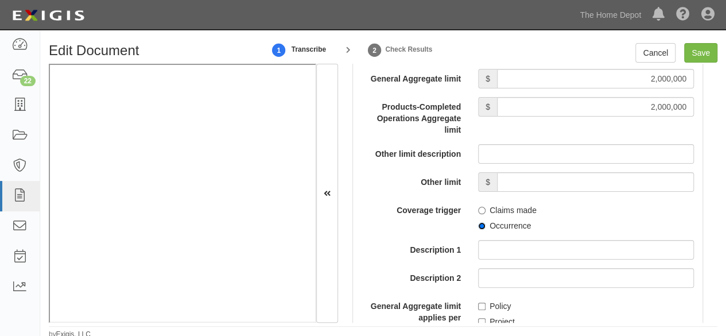
click at [478, 223] on input "Occurrence" at bounding box center [481, 225] width 7 height 7
radio input "true"
click at [478, 302] on input "Policy" at bounding box center [481, 305] width 7 height 7
checkbox input "true"
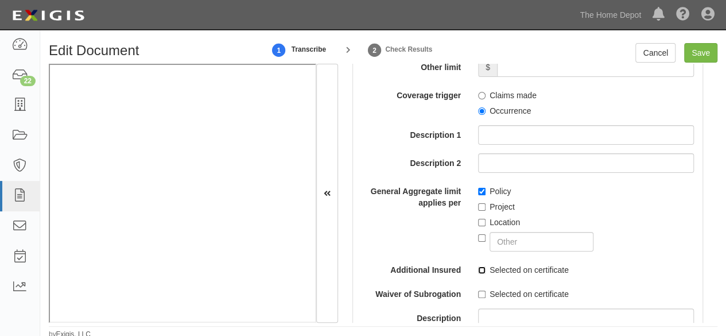
click at [479, 270] on input "Selected on certificate" at bounding box center [481, 269] width 7 height 7
checkbox input "true"
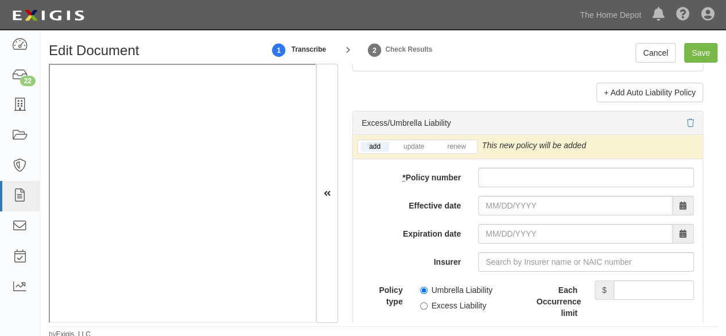
scroll to position [2466, 0]
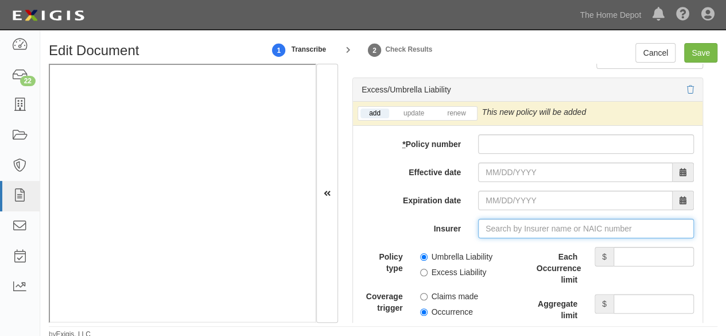
click at [492, 228] on input "Insurer" at bounding box center [586, 228] width 216 height 19
type input "21st Century Advantage Insurance Company (25232) NR Rating"
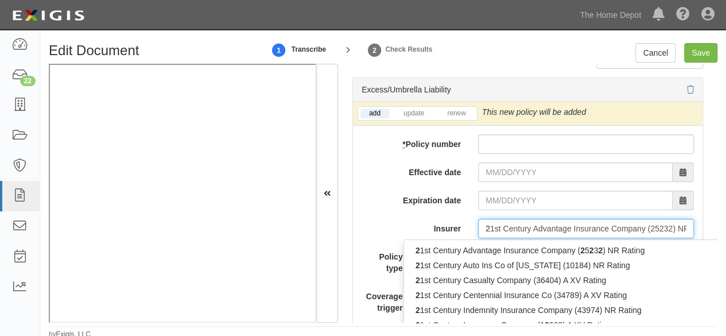
type input "29"
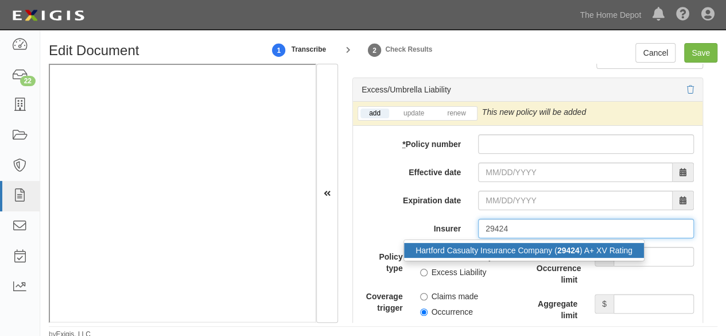
click at [500, 243] on div "Hartford Casualty Insurance Company ( 29424 ) A+ XV Rating" at bounding box center [524, 250] width 240 height 15
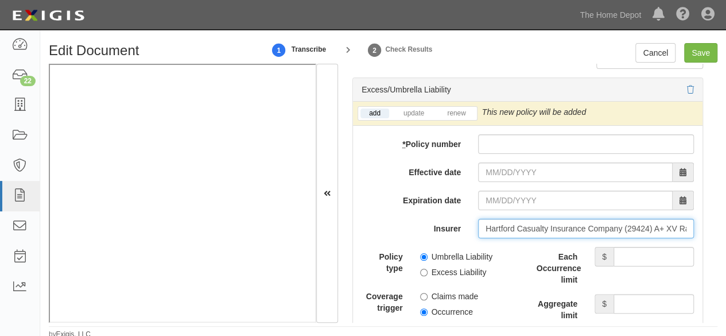
type input "Hartford Casualty Insurance Company (29424) A+ XV Rating"
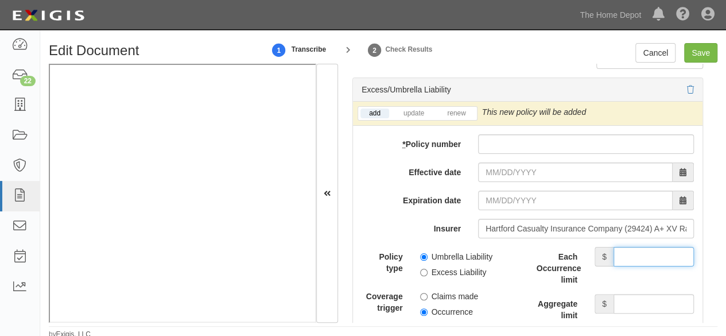
click at [625, 255] on input "Each Occurrence limit" at bounding box center [653, 256] width 80 height 19
type input "3,000,000"
click at [642, 294] on input "Aggregate limit" at bounding box center [653, 303] width 80 height 19
type input "3,000,000"
click at [414, 108] on link "update" at bounding box center [414, 113] width 38 height 10
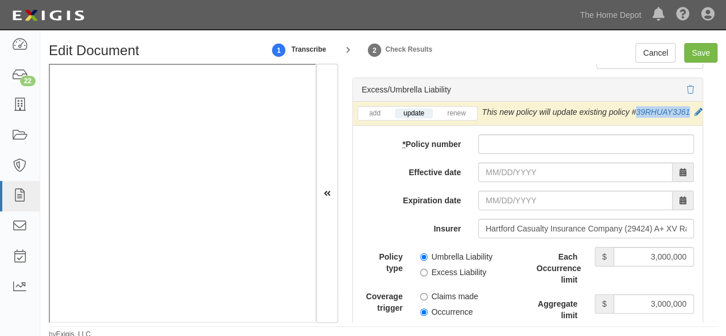
drag, startPoint x: 572, startPoint y: 119, endPoint x: 514, endPoint y: 122, distance: 58.6
click at [514, 118] on div "This new policy will update existing policy # 39RHUAY3J61" at bounding box center [592, 111] width 220 height 11
copy link "39RHUAY3J61"
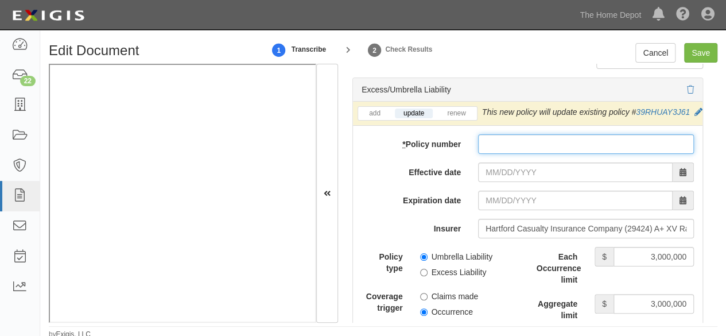
drag, startPoint x: 497, startPoint y: 151, endPoint x: 497, endPoint y: 158, distance: 7.5
click at [497, 151] on input "* Policy number" at bounding box center [586, 143] width 216 height 19
paste input "39RHUAY3J61"
type input "39RHUAY3J61"
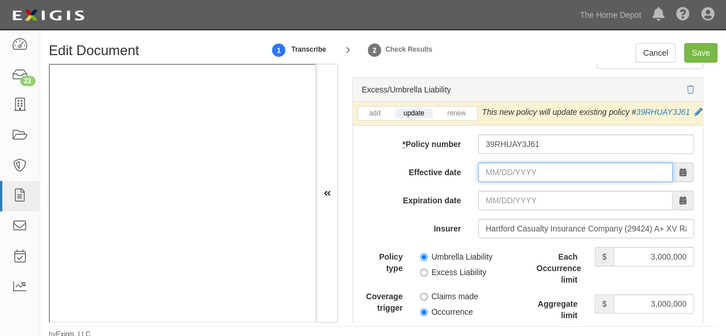
click at [487, 182] on input "Effective date" at bounding box center [575, 171] width 194 height 19
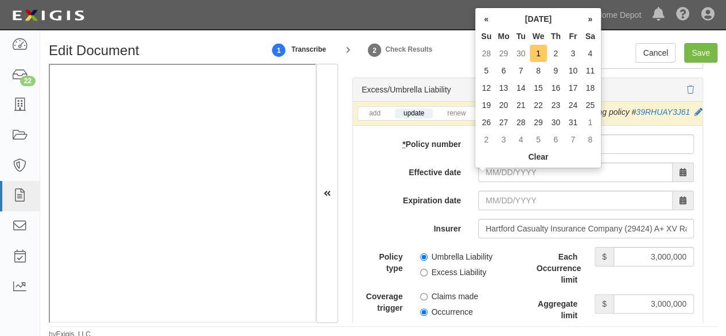
click at [537, 55] on td "1" at bounding box center [538, 53] width 18 height 17
type input "10/01/2025"
type input "10/01/2026"
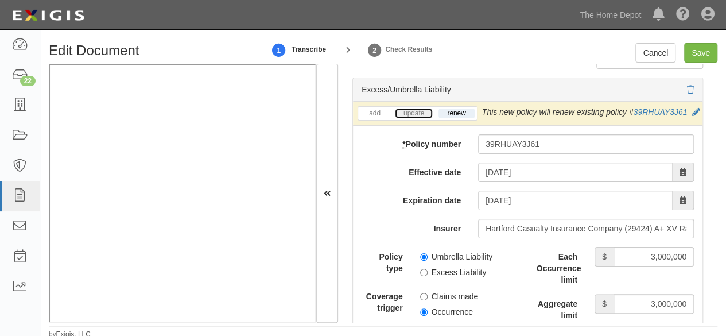
drag, startPoint x: 412, startPoint y: 112, endPoint x: 407, endPoint y: 117, distance: 7.3
click at [412, 112] on li "update" at bounding box center [413, 113] width 42 height 13
drag, startPoint x: 698, startPoint y: 58, endPoint x: 664, endPoint y: 69, distance: 35.5
click at [698, 59] on input "Save" at bounding box center [700, 52] width 33 height 19
type input "1000000"
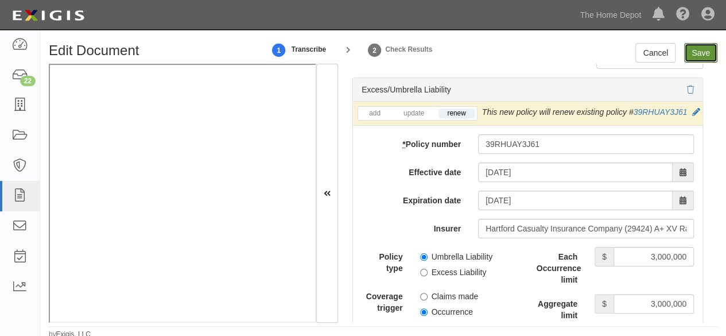
type input "2000000"
type input "3000000"
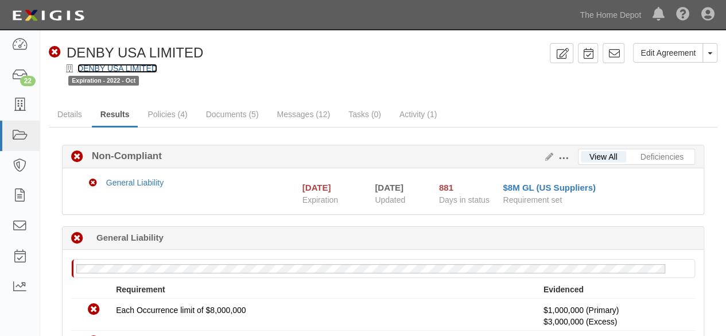
click at [112, 67] on link "DENBY USA LIMITED" at bounding box center [117, 68] width 80 height 9
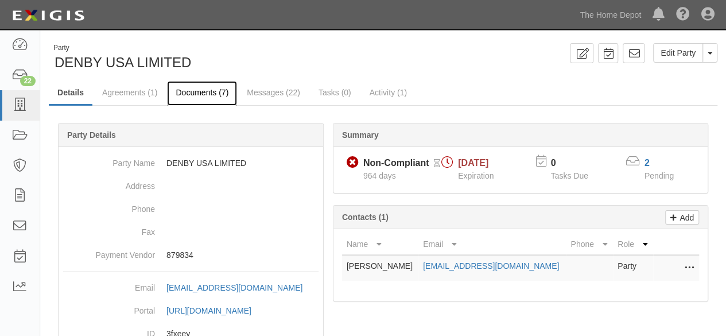
click at [201, 91] on link "Documents (7)" at bounding box center [202, 93] width 70 height 25
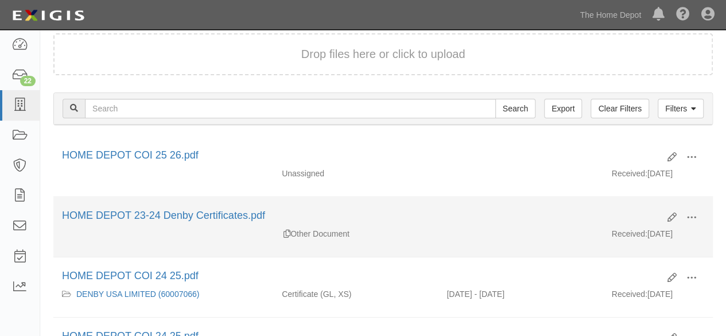
scroll to position [81, 0]
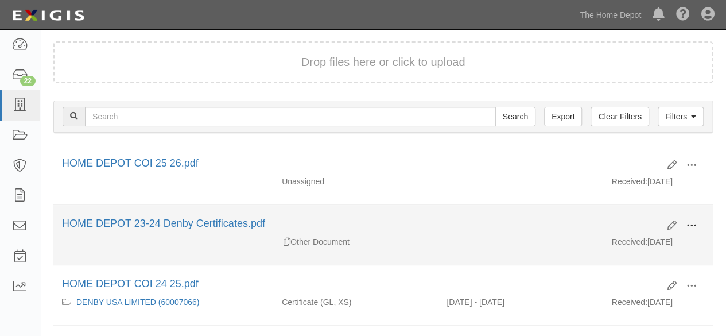
click at [693, 224] on span at bounding box center [691, 225] width 10 height 10
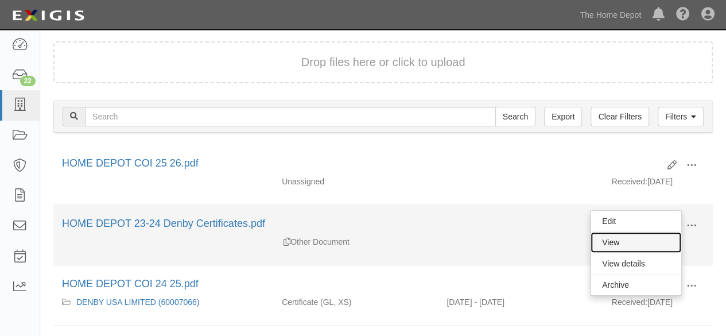
click at [661, 236] on link "View" at bounding box center [635, 242] width 91 height 21
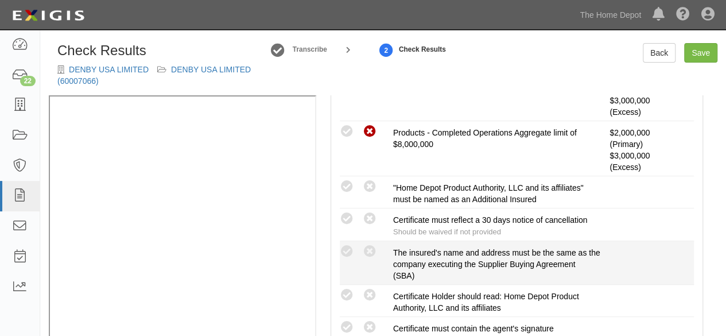
scroll to position [401, 0]
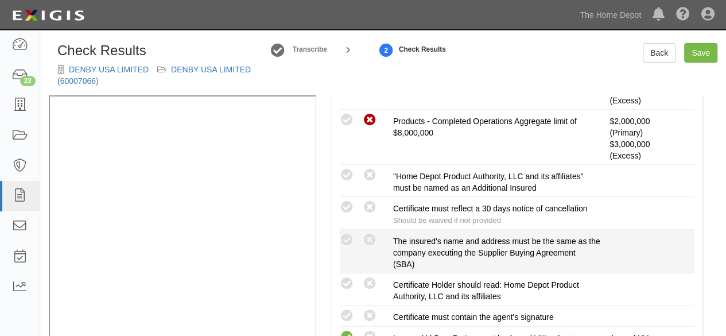
drag, startPoint x: 349, startPoint y: 239, endPoint x: 333, endPoint y: 240, distance: 16.1
click at [341, 240] on icon at bounding box center [347, 240] width 14 height 14
radio input "true"
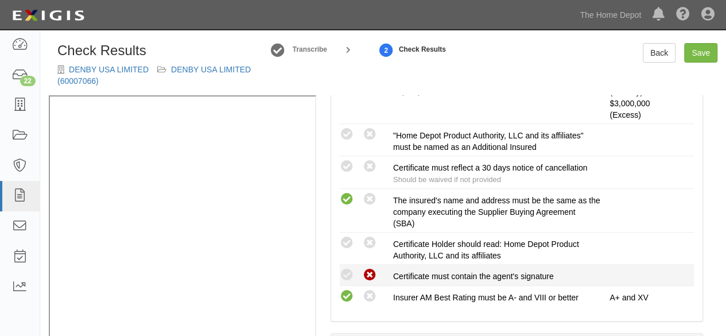
scroll to position [459, 0]
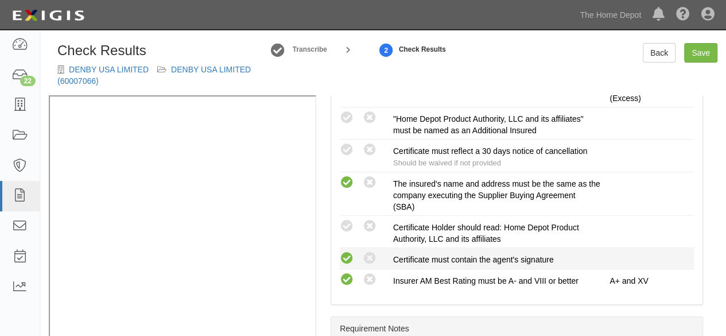
click at [349, 256] on icon at bounding box center [347, 258] width 14 height 14
radio input "true"
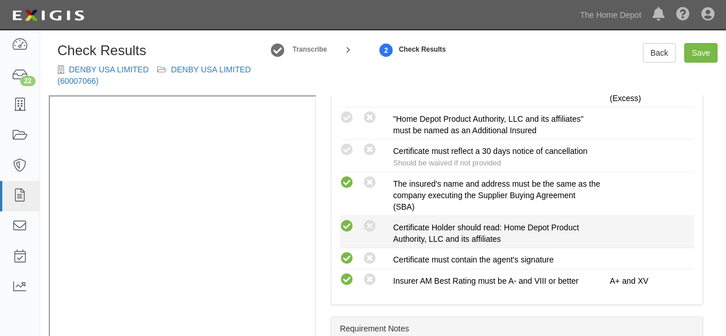
click at [350, 221] on icon at bounding box center [347, 226] width 14 height 14
radio input "true"
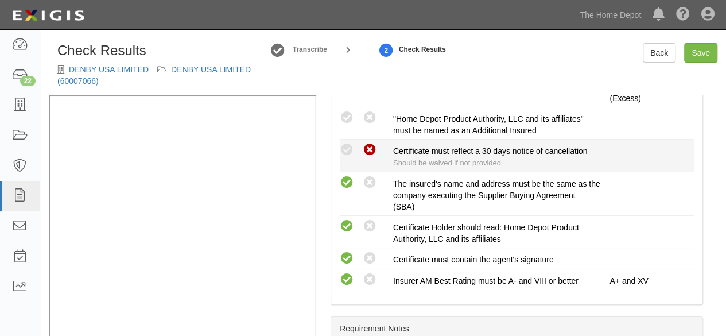
drag, startPoint x: 349, startPoint y: 118, endPoint x: 373, endPoint y: 144, distance: 34.9
click at [350, 119] on icon at bounding box center [347, 118] width 14 height 14
radio input "true"
click at [374, 147] on icon at bounding box center [369, 150] width 14 height 14
radio input "true"
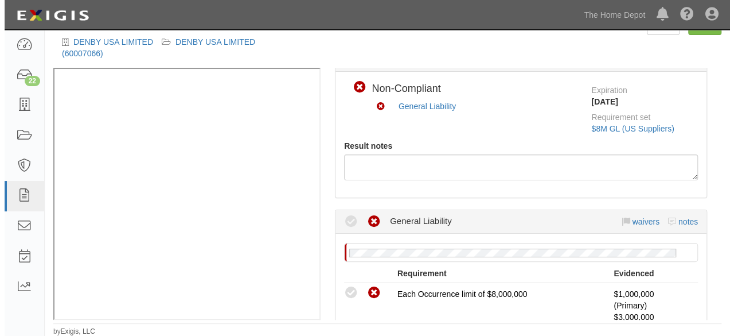
scroll to position [57, 0]
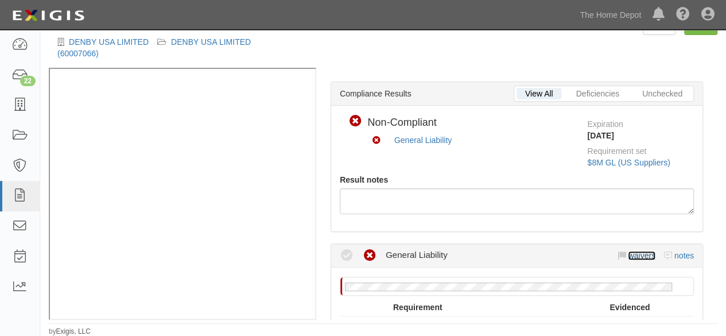
click at [630, 253] on link "waivers" at bounding box center [640, 255] width 27 height 9
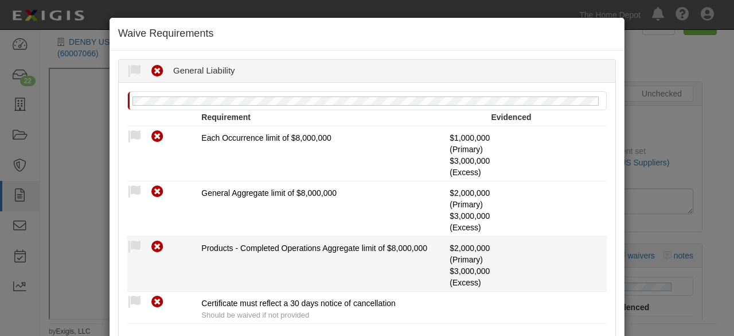
scroll to position [67, 0]
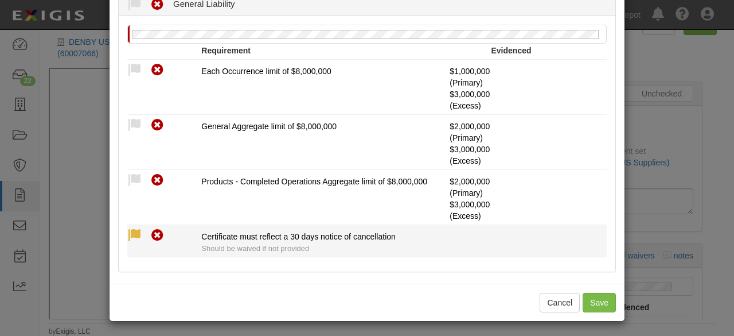
click at [132, 235] on icon at bounding box center [134, 235] width 14 height 14
radio input "true"
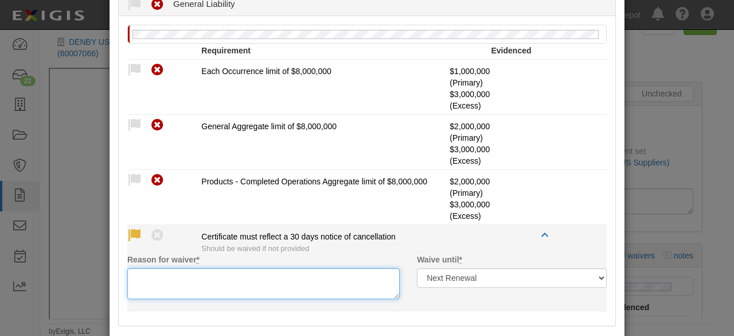
click at [150, 278] on textarea "Reason for waiver *" at bounding box center [263, 283] width 272 height 31
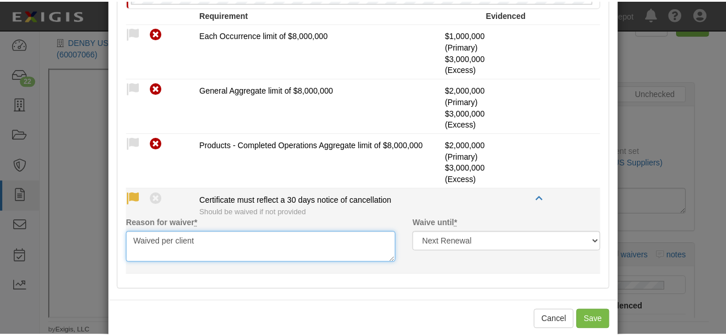
scroll to position [120, 0]
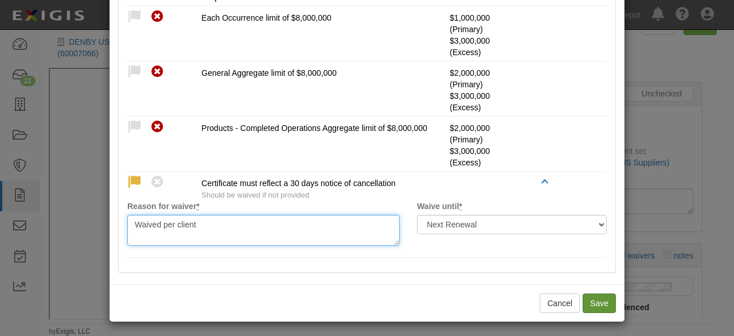
type textarea "Waived per client"
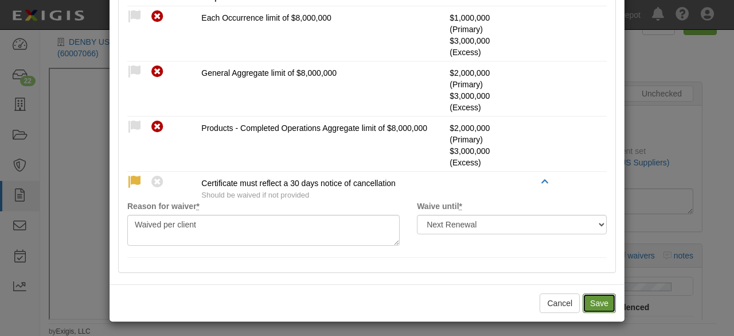
click at [595, 300] on button "Save" at bounding box center [599, 302] width 33 height 19
radio input "true"
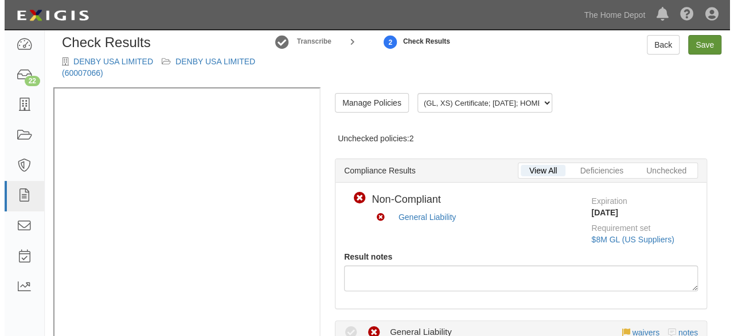
scroll to position [0, 0]
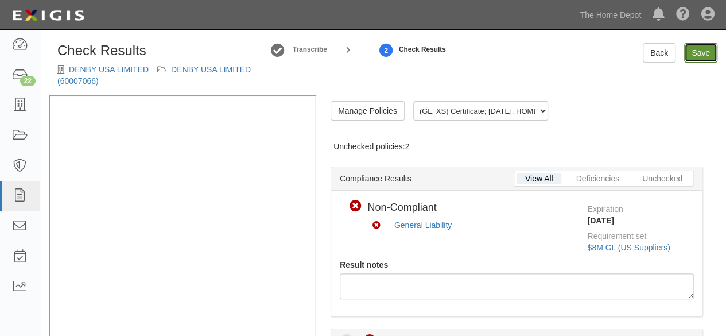
click at [700, 57] on link "Save" at bounding box center [700, 52] width 33 height 19
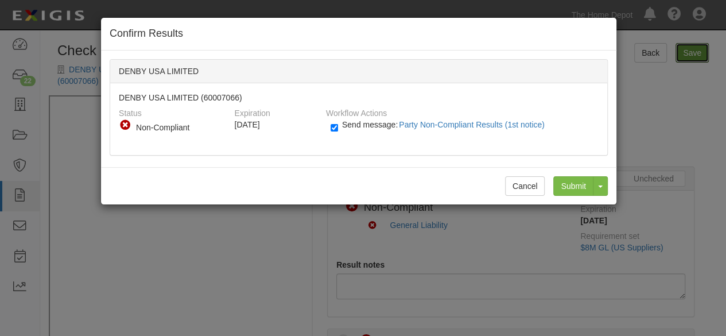
radio input "true"
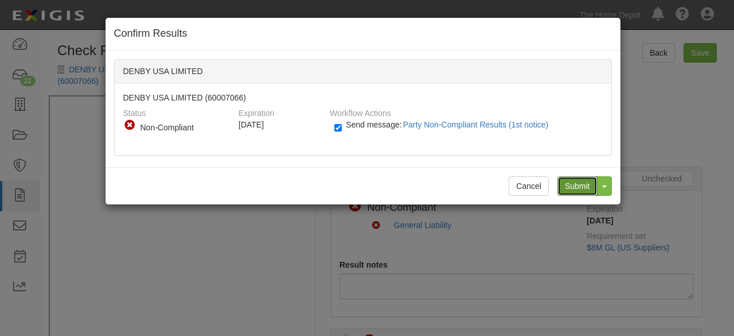
click at [579, 187] on input "Submit" at bounding box center [577, 185] width 40 height 19
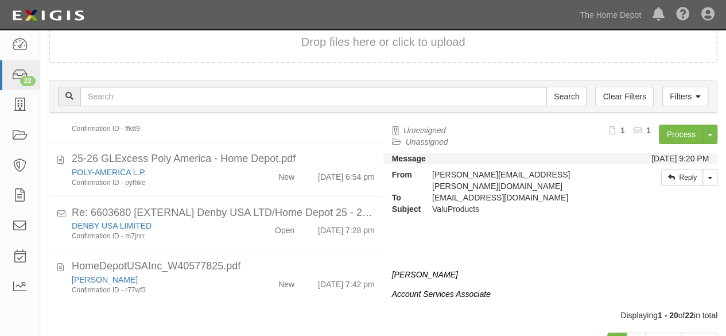
scroll to position [115, 0]
